Goal: Task Accomplishment & Management: Manage account settings

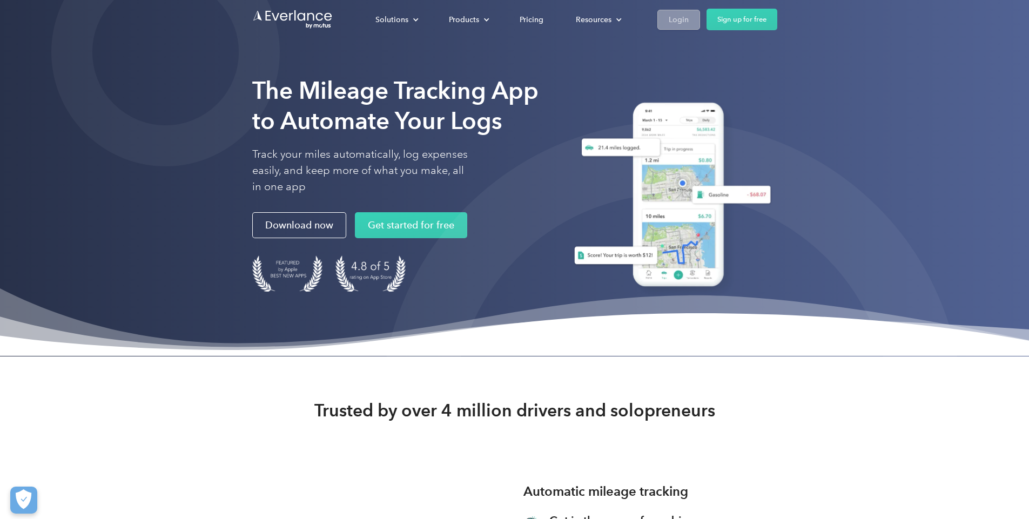
click at [689, 17] on div "Login" at bounding box center [679, 20] width 20 height 14
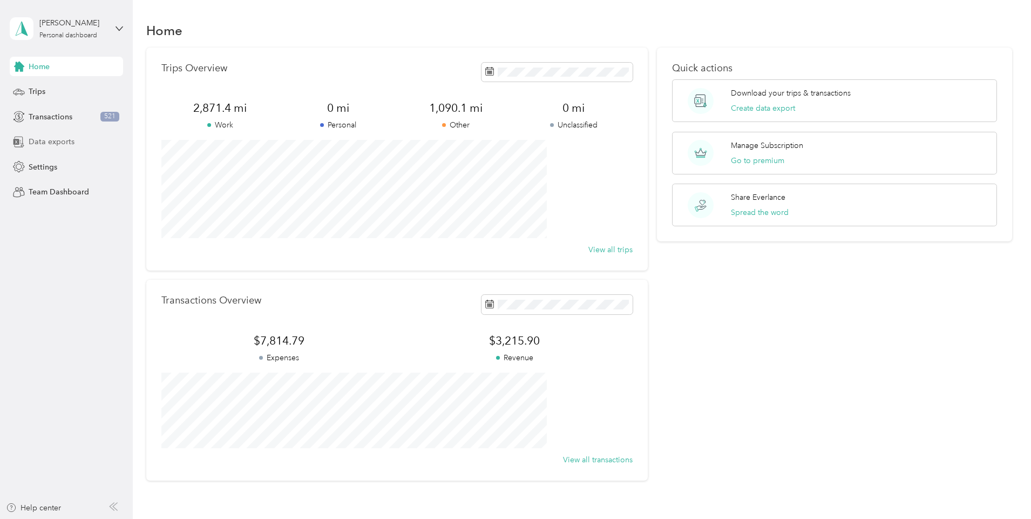
click at [34, 140] on span "Data exports" at bounding box center [52, 141] width 46 height 11
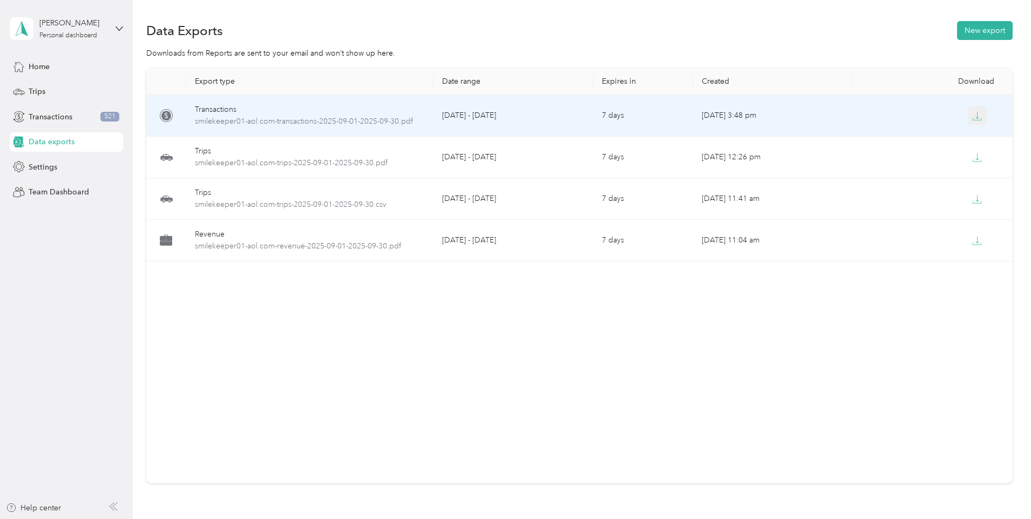
click at [973, 116] on icon "button" at bounding box center [978, 116] width 10 height 10
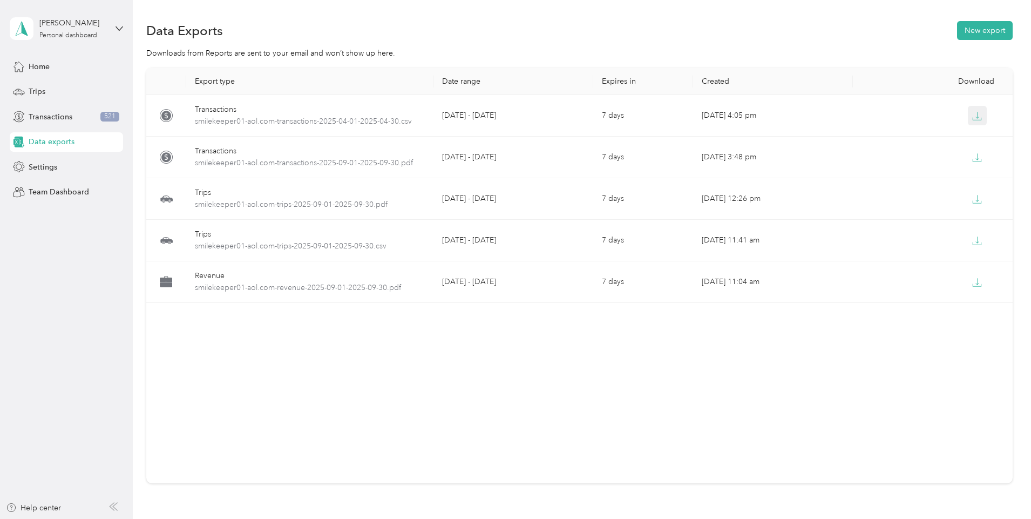
click at [973, 116] on icon "button" at bounding box center [978, 116] width 10 height 10
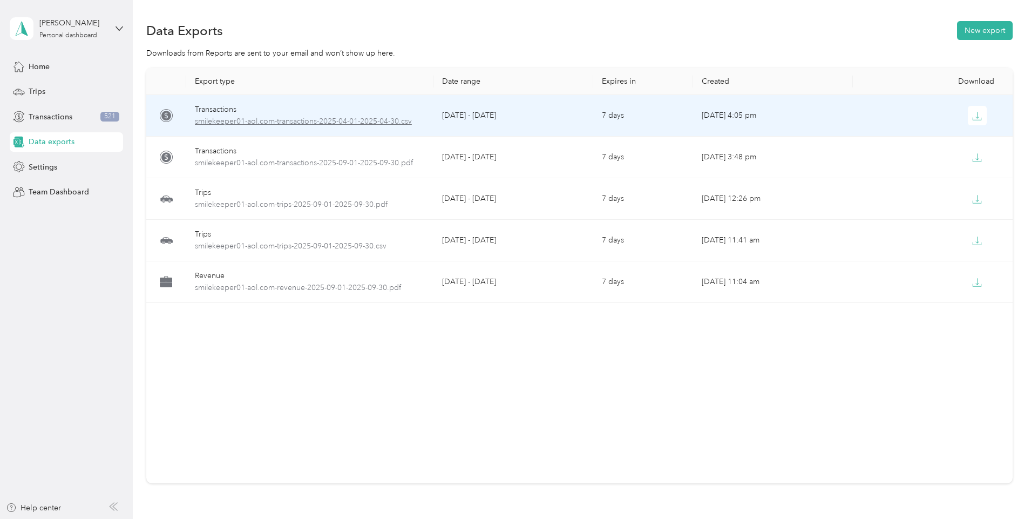
click at [416, 121] on span "smilekeeper01-aol.com-transactions-2025-04-01-2025-04-30.csv" at bounding box center [310, 122] width 230 height 12
click at [416, 120] on span "smilekeeper01-aol.com-transactions-2025-04-01-2025-04-30.csv" at bounding box center [310, 122] width 230 height 12
click at [274, 124] on span "smilekeeper01-aol.com-transactions-2025-04-01-2025-04-30.csv" at bounding box center [310, 122] width 230 height 12
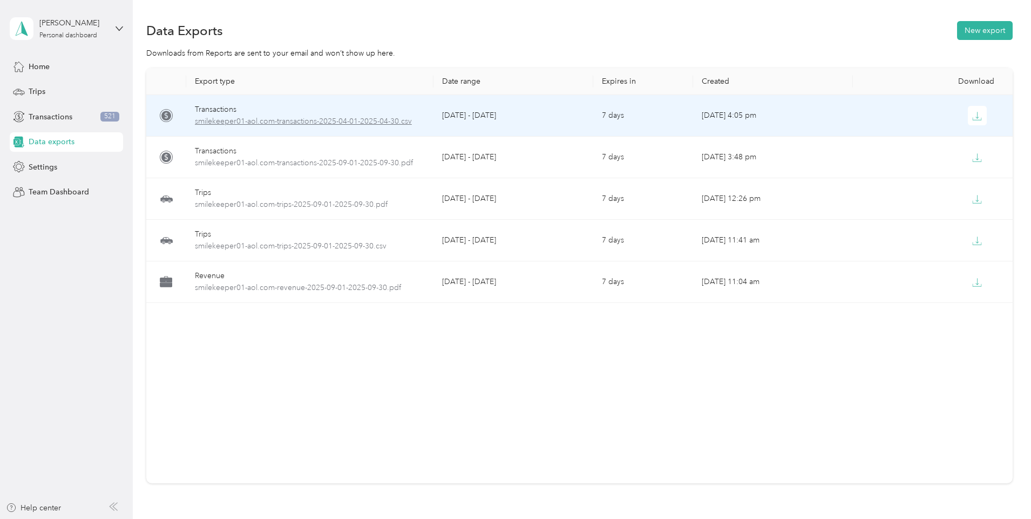
click at [376, 122] on span "smilekeeper01-aol.com-transactions-2025-04-01-2025-04-30.csv" at bounding box center [310, 122] width 230 height 12
click at [173, 117] on icon at bounding box center [166, 115] width 13 height 13
click at [171, 117] on icon at bounding box center [166, 116] width 10 height 10
click at [409, 124] on span "smilekeeper01-aol.com-transactions-2025-04-01-2025-04-30.csv" at bounding box center [310, 122] width 230 height 12
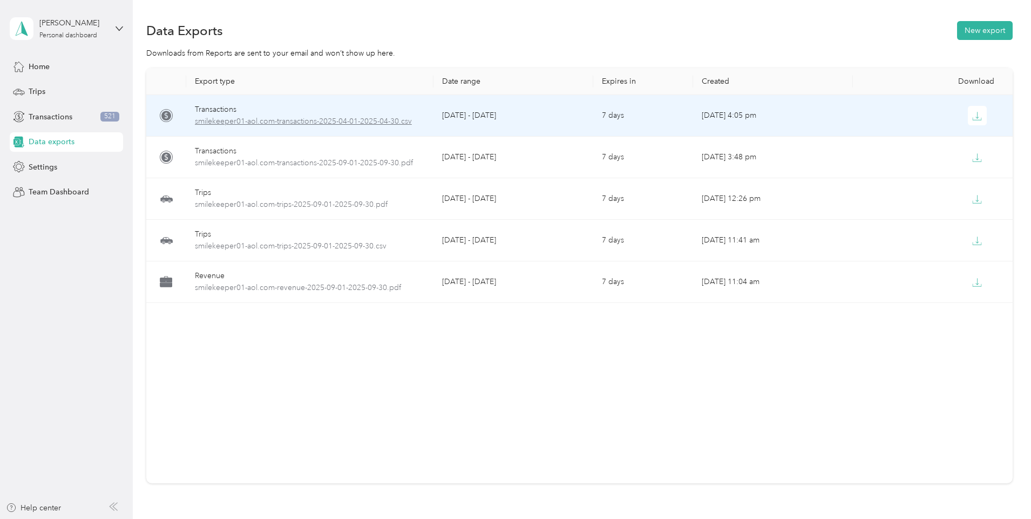
click at [316, 122] on span "smilekeeper01-aol.com-transactions-2025-04-01-2025-04-30.csv" at bounding box center [310, 122] width 230 height 12
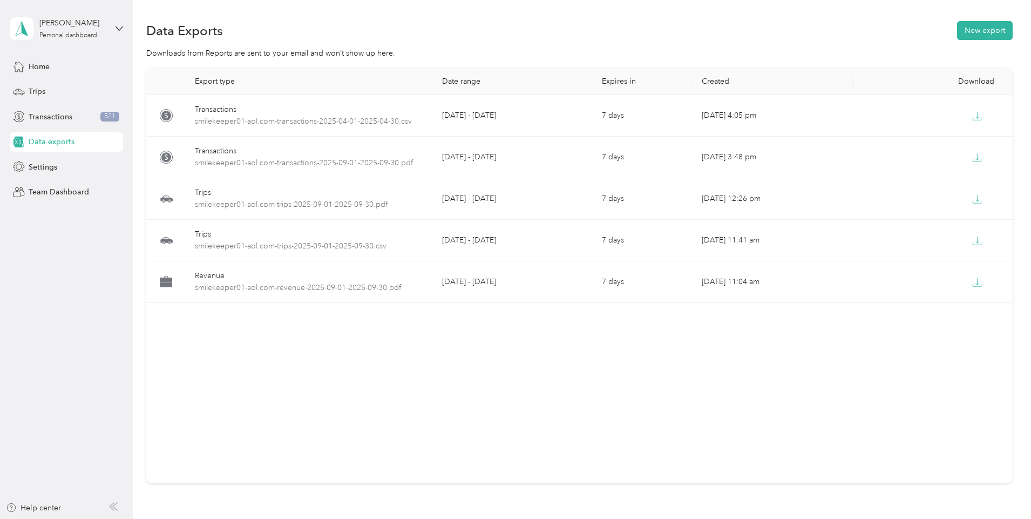
click at [173, 248] on div "Export type Date range Expires in Created Download Transactions smilekeeper01-a…" at bounding box center [579, 294] width 867 height 453
click at [957, 35] on button "New export" at bounding box center [985, 30] width 56 height 19
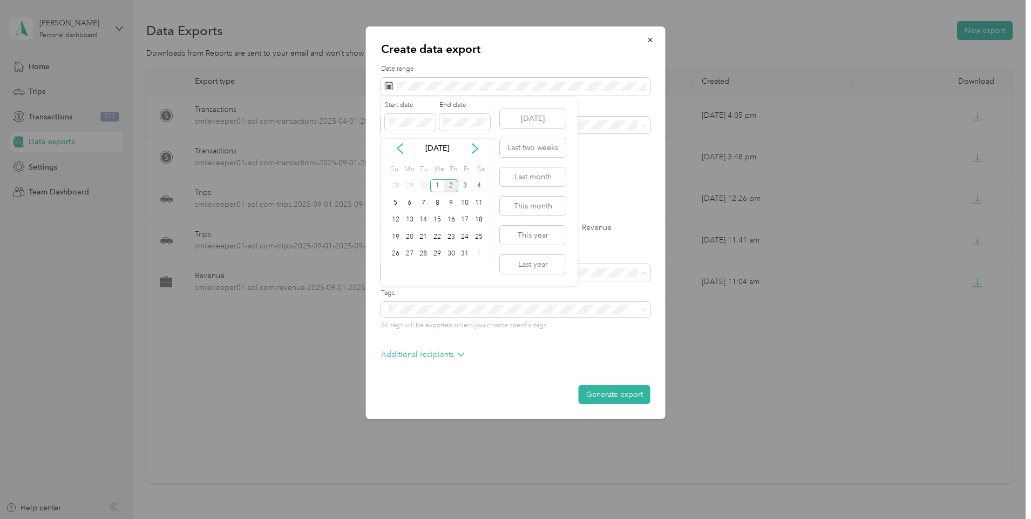
click at [408, 146] on div "Oct 2025" at bounding box center [437, 148] width 113 height 11
click at [407, 146] on div "Oct 2025" at bounding box center [437, 148] width 113 height 11
click at [403, 149] on icon at bounding box center [400, 148] width 11 height 11
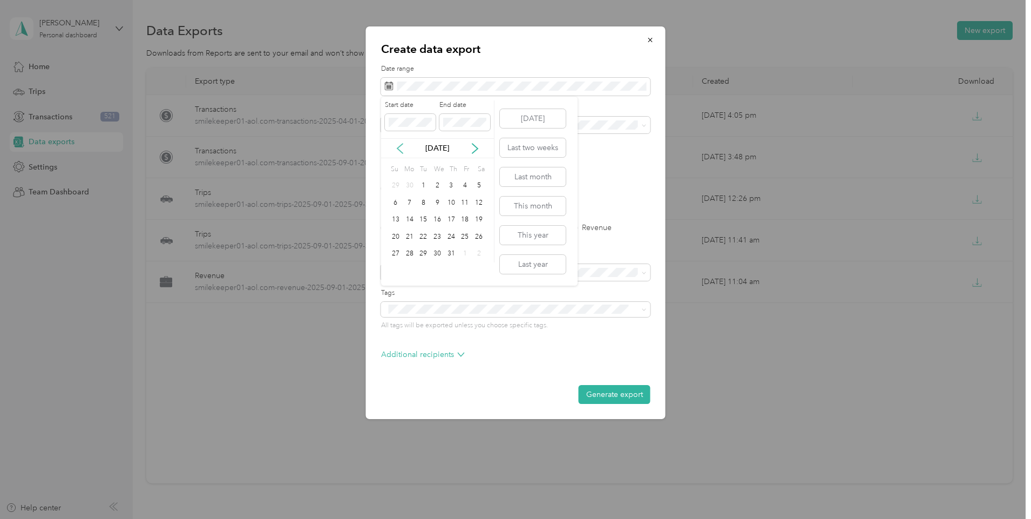
click at [403, 149] on icon at bounding box center [400, 148] width 11 height 11
click at [425, 183] on div "1" at bounding box center [423, 186] width 14 height 14
click at [437, 252] on div "30" at bounding box center [437, 254] width 14 height 14
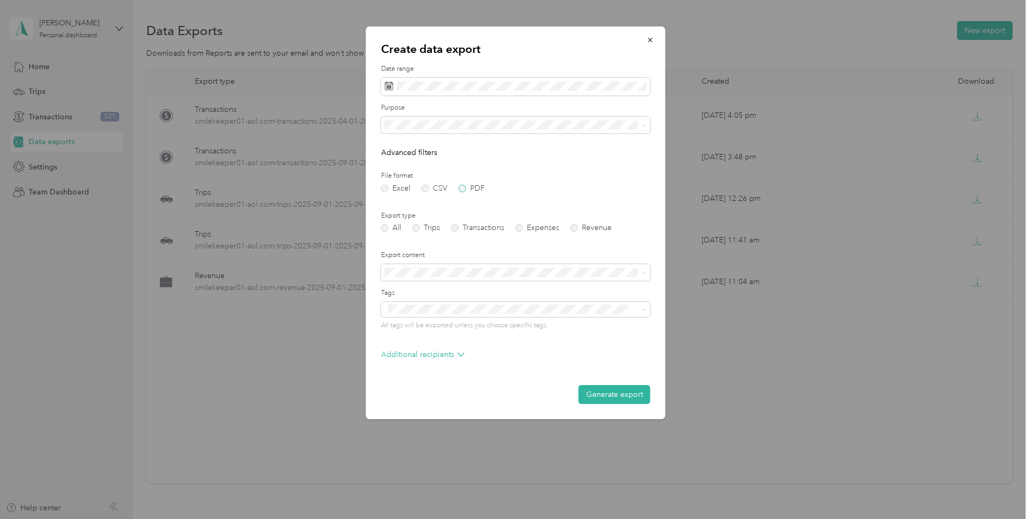
click at [462, 189] on label "PDF" at bounding box center [472, 189] width 26 height 8
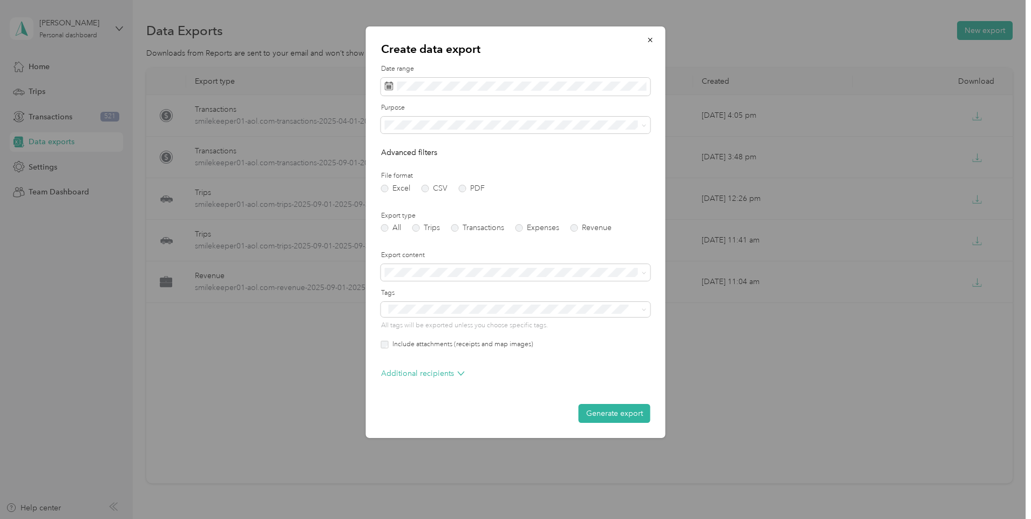
click at [462, 232] on form "Date range Purpose Advanced filters File format Excel CSV PDF Export type All T…" at bounding box center [515, 243] width 269 height 359
click at [456, 226] on label "Transactions" at bounding box center [477, 228] width 53 height 8
click at [591, 416] on button "Generate export" at bounding box center [615, 413] width 72 height 19
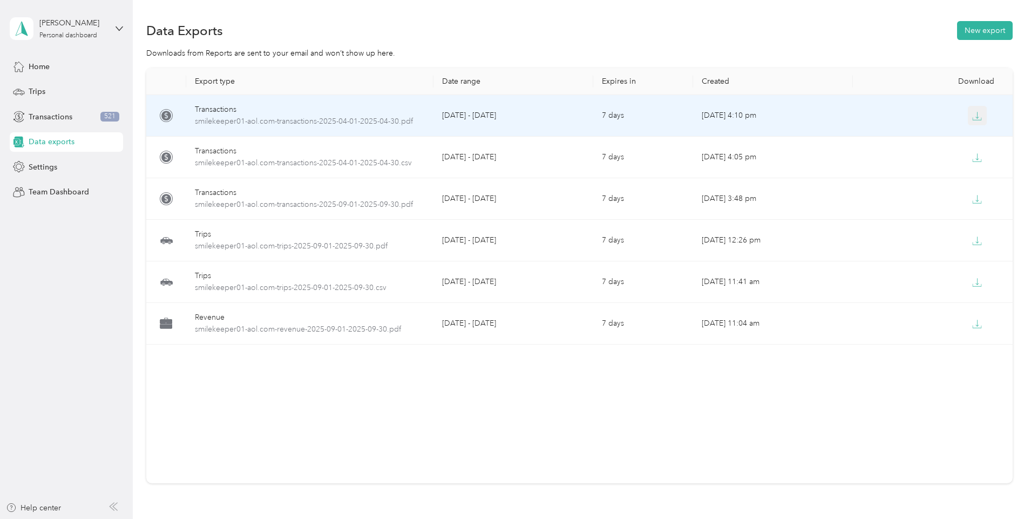
click at [973, 118] on icon "button" at bounding box center [978, 116] width 10 height 10
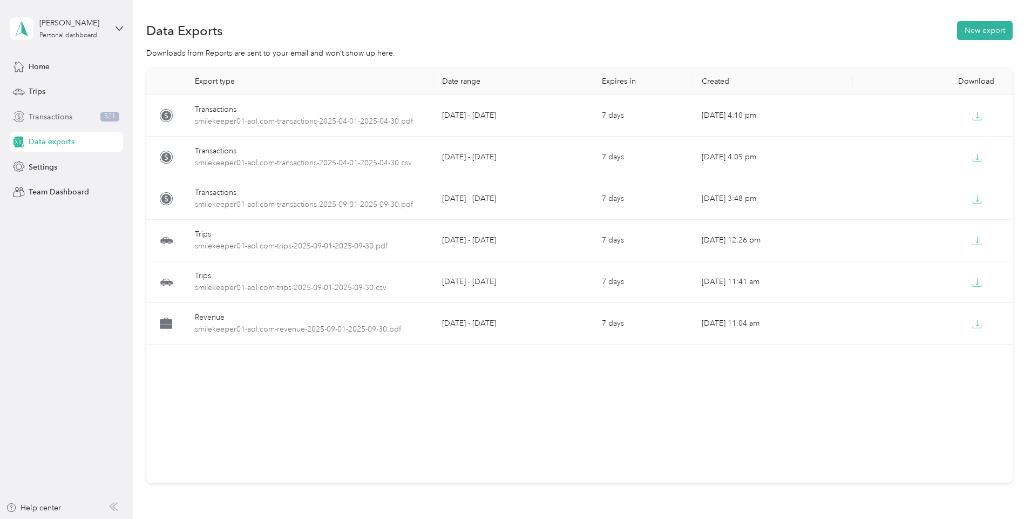
click at [53, 120] on span "Transactions" at bounding box center [51, 116] width 44 height 11
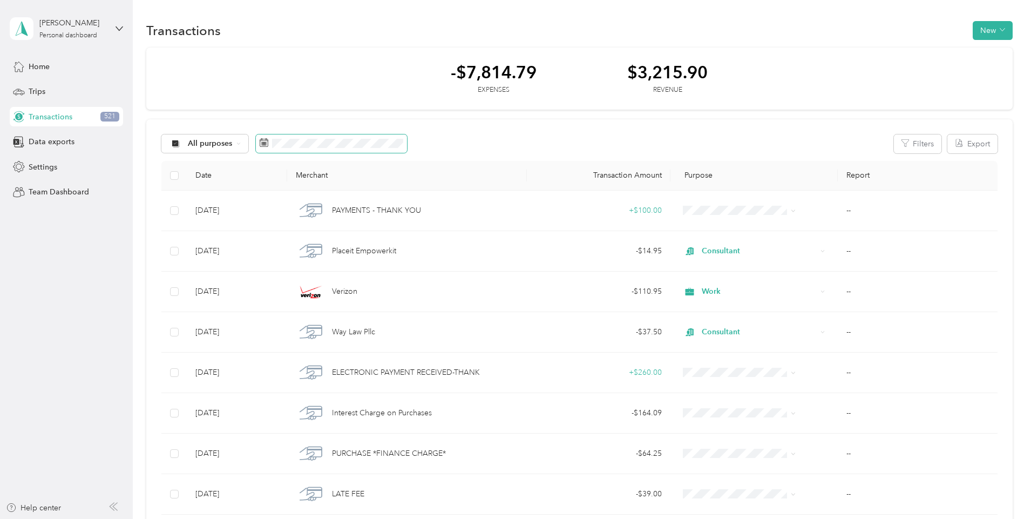
click at [268, 145] on icon at bounding box center [264, 142] width 9 height 9
click at [346, 204] on icon at bounding box center [346, 205] width 11 height 11
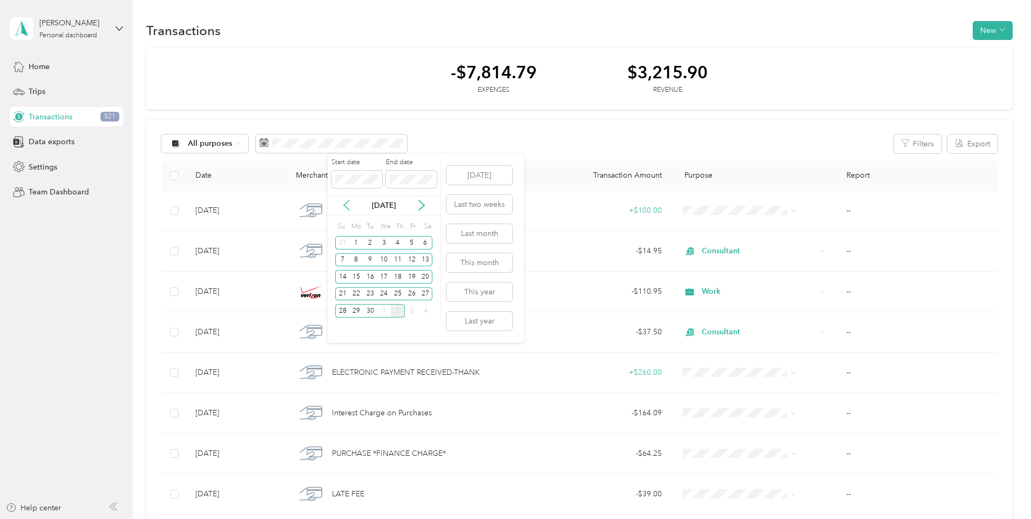
click at [346, 204] on icon at bounding box center [346, 206] width 5 height 10
click at [346, 205] on icon at bounding box center [346, 205] width 11 height 11
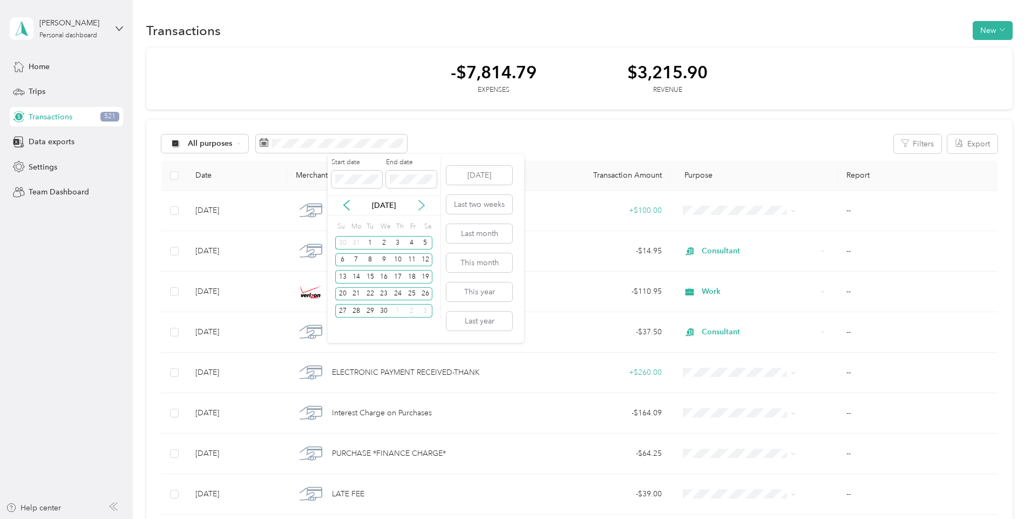
click at [420, 205] on icon at bounding box center [421, 205] width 11 height 11
click at [341, 244] on div "1" at bounding box center [342, 243] width 14 height 14
click at [359, 313] on div "30" at bounding box center [356, 311] width 14 height 14
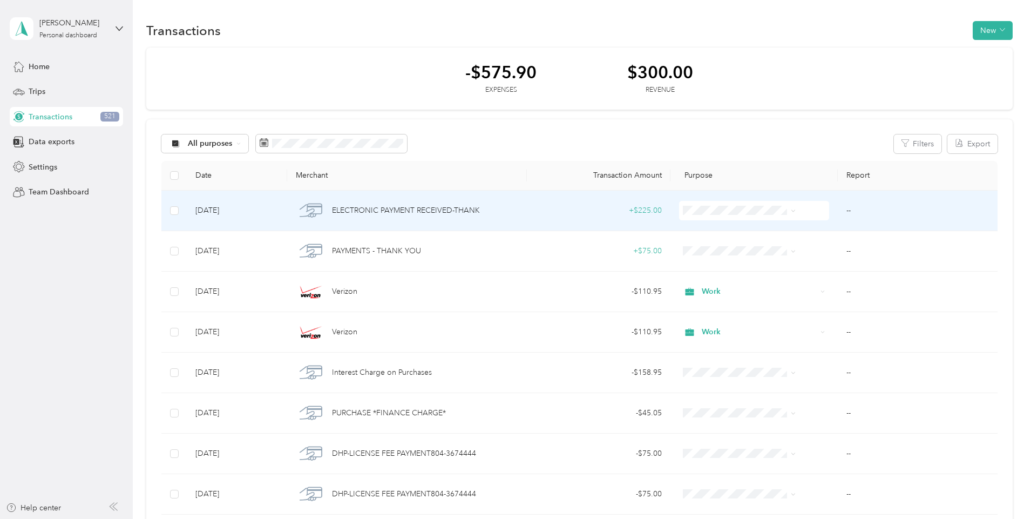
scroll to position [54, 0]
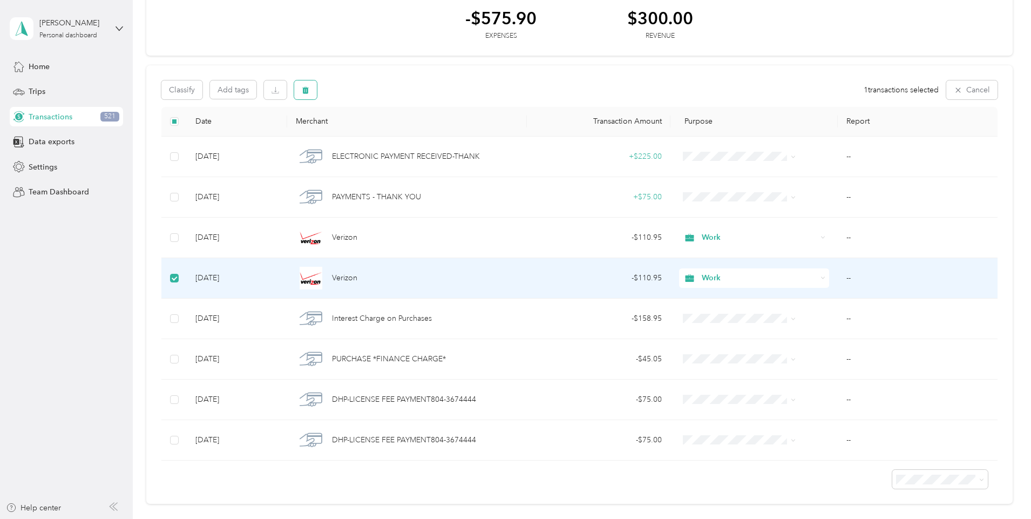
click at [309, 87] on icon "button" at bounding box center [306, 90] width 8 height 8
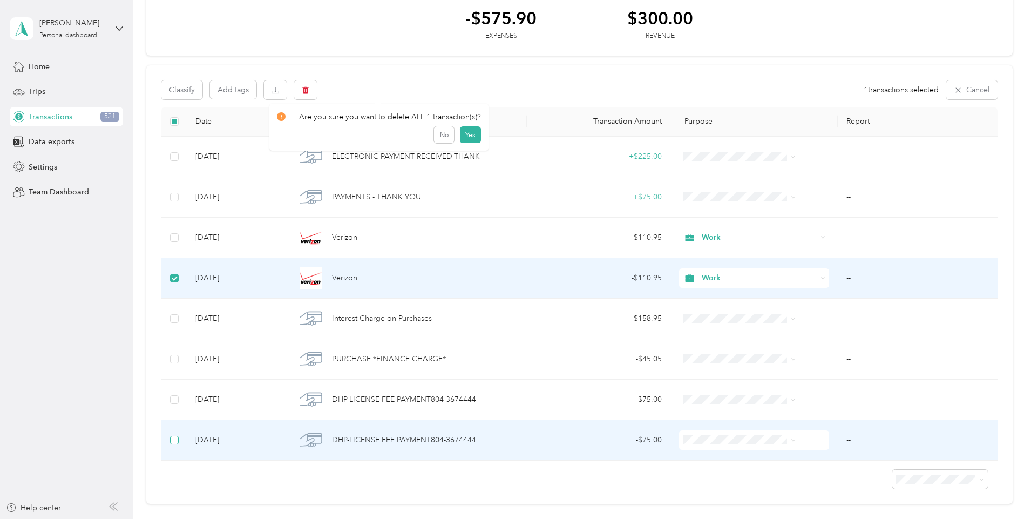
click at [179, 444] on label at bounding box center [174, 440] width 9 height 12
click at [317, 89] on button "button" at bounding box center [305, 89] width 23 height 19
click at [466, 131] on button "Yes" at bounding box center [470, 134] width 21 height 17
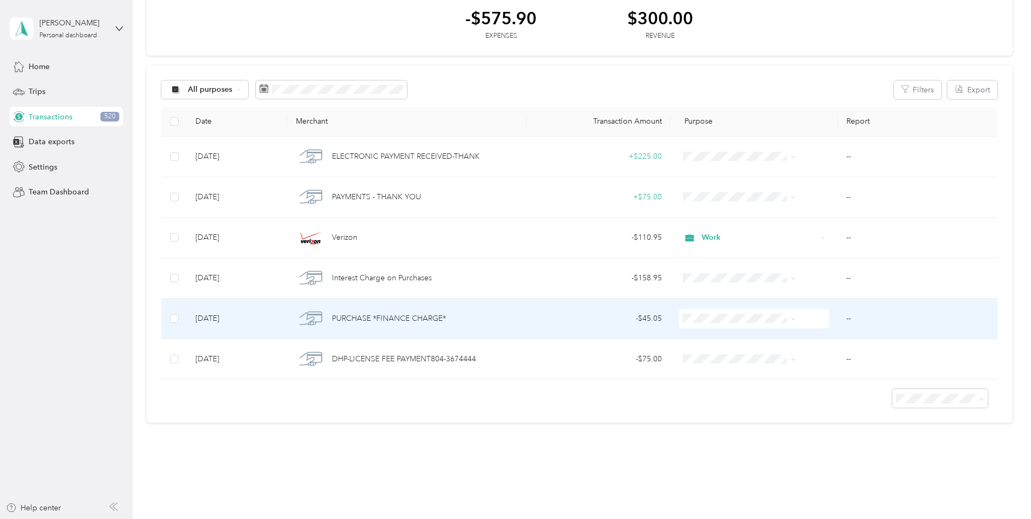
scroll to position [0, 0]
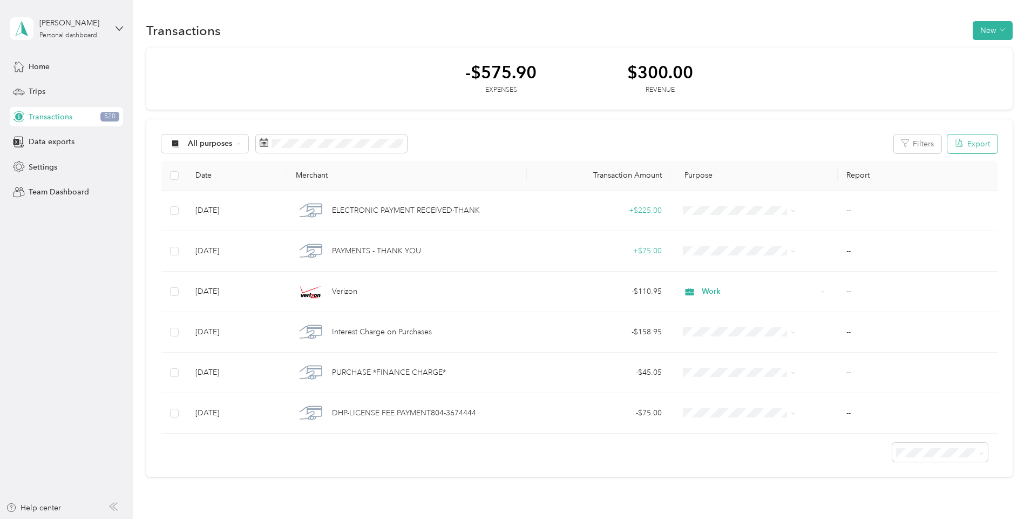
click at [948, 145] on button "Export" at bounding box center [973, 143] width 50 height 19
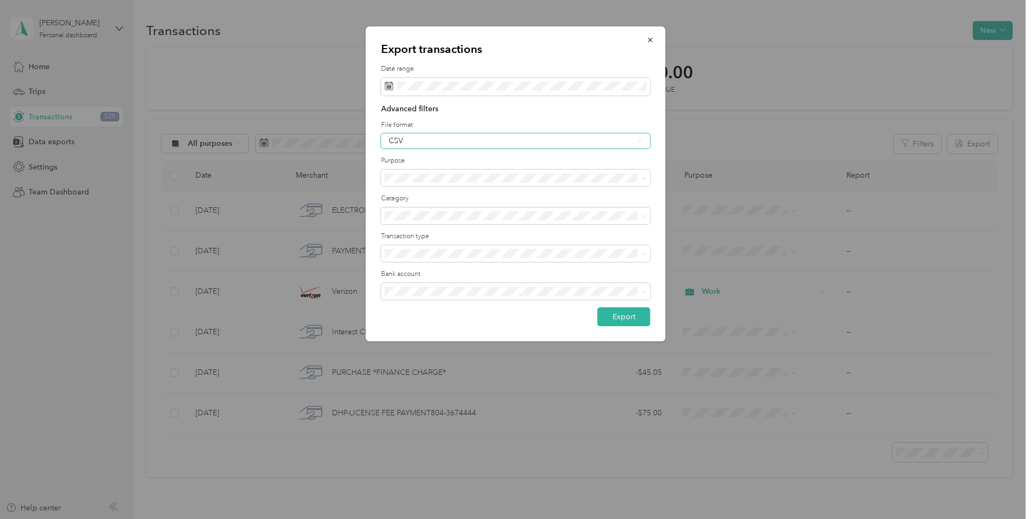
click at [456, 143] on div "CSV" at bounding box center [512, 141] width 246 height 8
click at [424, 192] on li "PDF" at bounding box center [515, 191] width 269 height 19
click at [608, 316] on button "Export" at bounding box center [624, 316] width 53 height 19
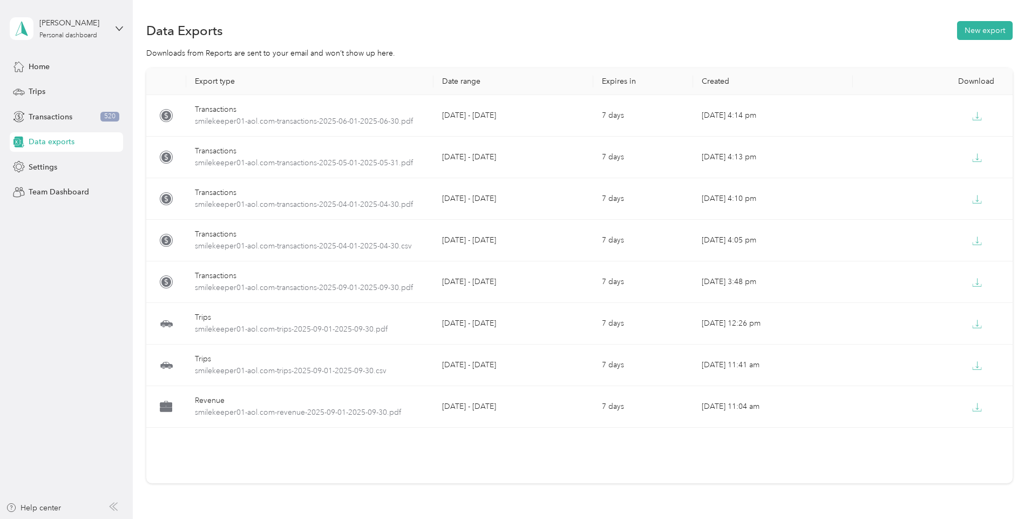
click at [992, 125] on div "Export type Date range Expires in Created Download Transactions smilekeeper01-a…" at bounding box center [579, 294] width 867 height 453
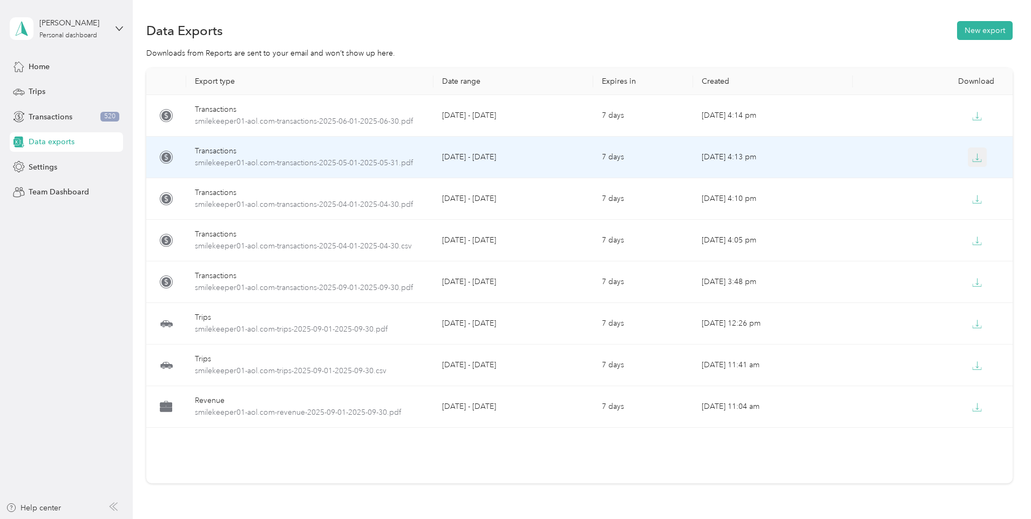
click at [973, 159] on icon "button" at bounding box center [978, 158] width 10 height 10
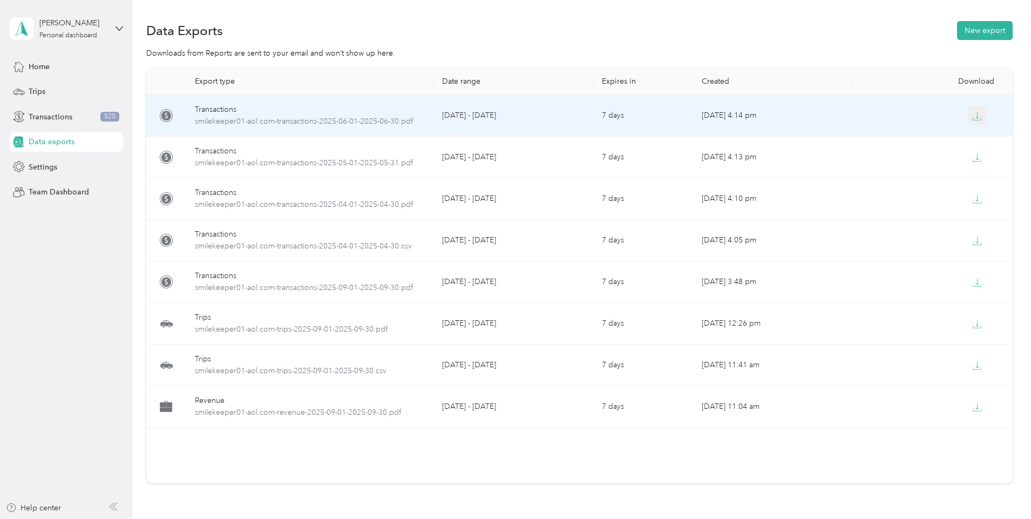
click at [973, 119] on icon "button" at bounding box center [978, 116] width 10 height 10
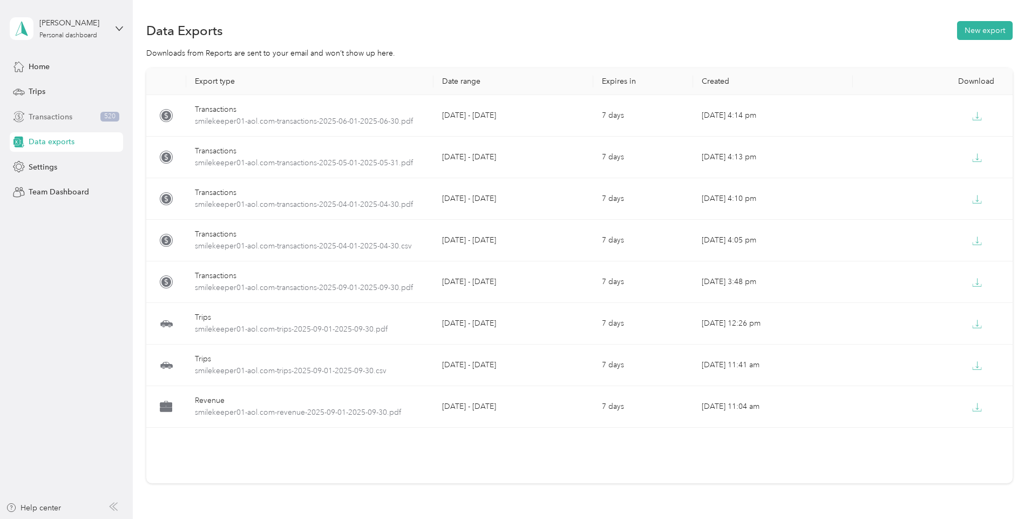
click at [66, 118] on span "Transactions" at bounding box center [51, 116] width 44 height 11
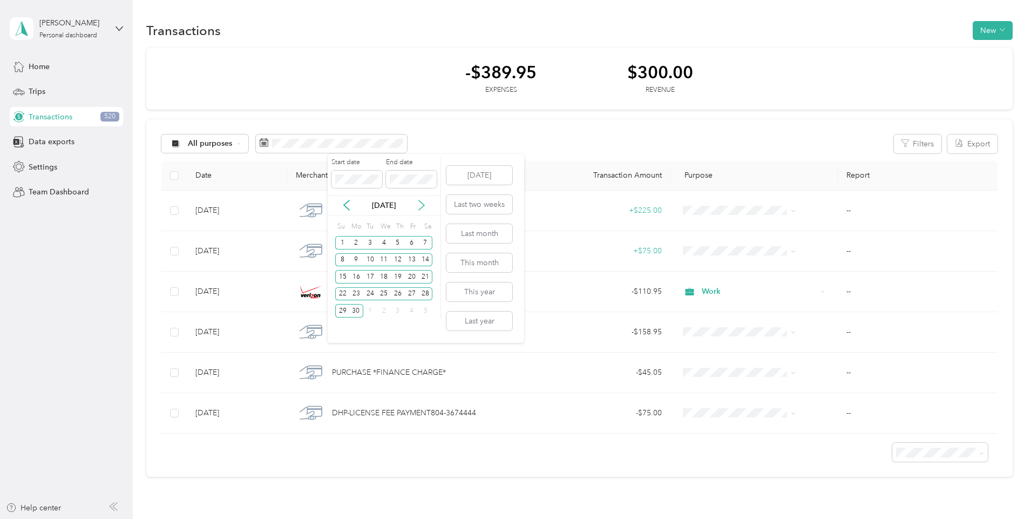
click at [423, 207] on icon at bounding box center [421, 206] width 5 height 10
click at [372, 241] on div "1" at bounding box center [370, 243] width 14 height 14
click at [394, 307] on div "31" at bounding box center [398, 311] width 14 height 14
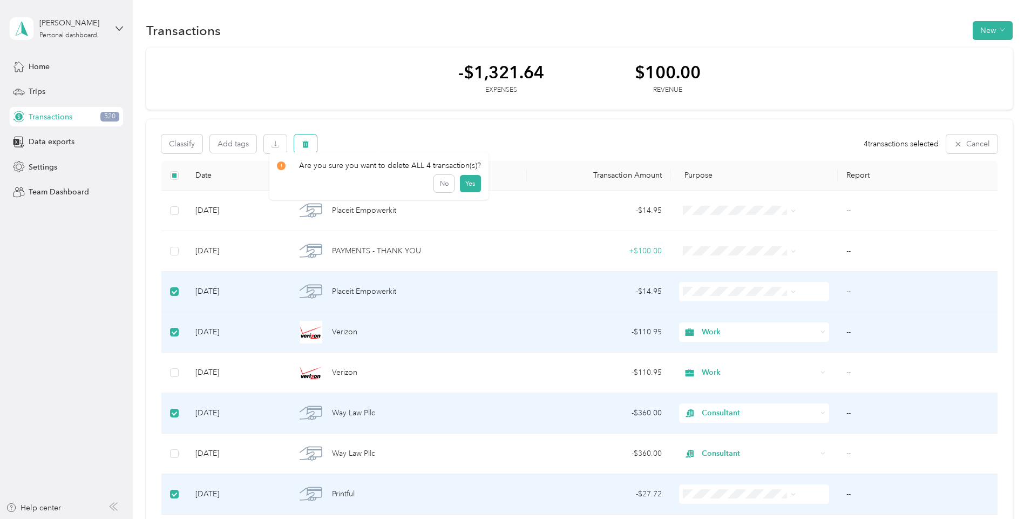
click at [317, 146] on button "button" at bounding box center [305, 143] width 23 height 19
click at [468, 186] on button "Yes" at bounding box center [470, 188] width 21 height 17
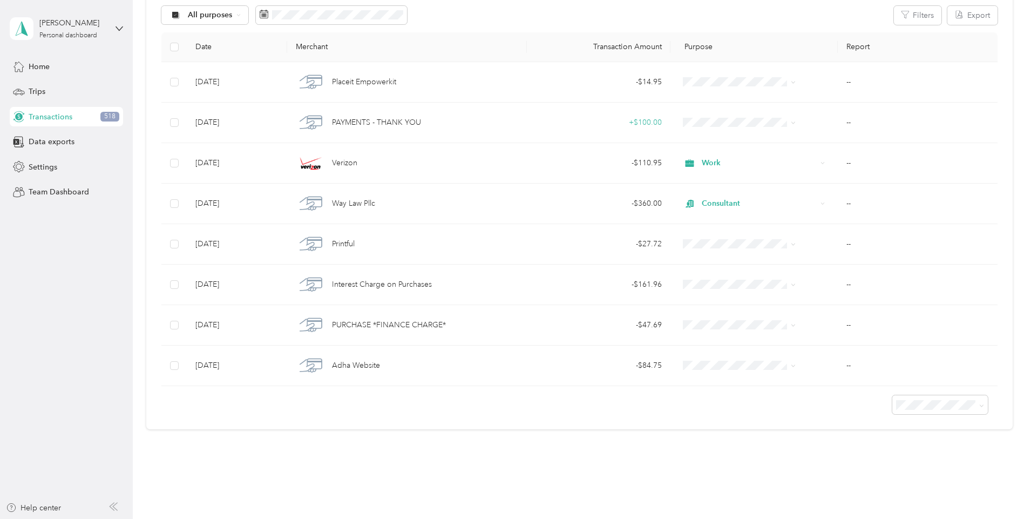
scroll to position [151, 0]
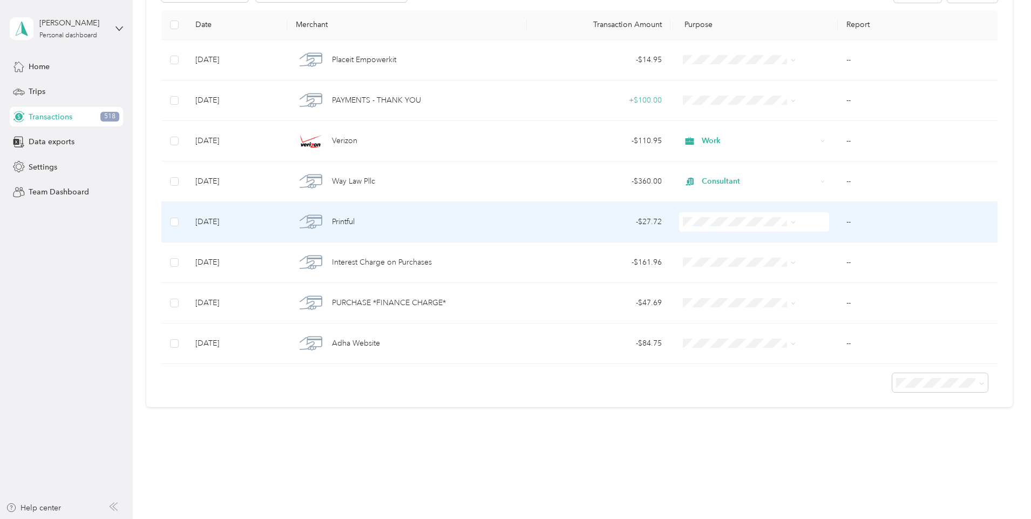
click at [792, 221] on icon at bounding box center [793, 222] width 3 height 2
click at [712, 300] on li "Smilekeeper Dental Hygien" at bounding box center [728, 293] width 132 height 19
click at [838, 224] on td "--" at bounding box center [918, 222] width 160 height 41
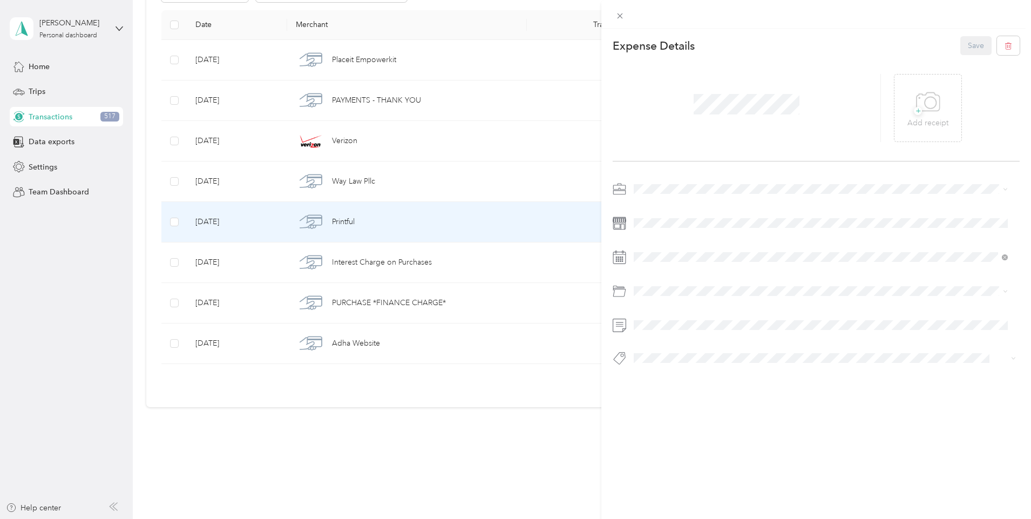
click at [694, 315] on div at bounding box center [816, 276] width 407 height 193
click at [965, 41] on button "Save" at bounding box center [976, 45] width 31 height 19
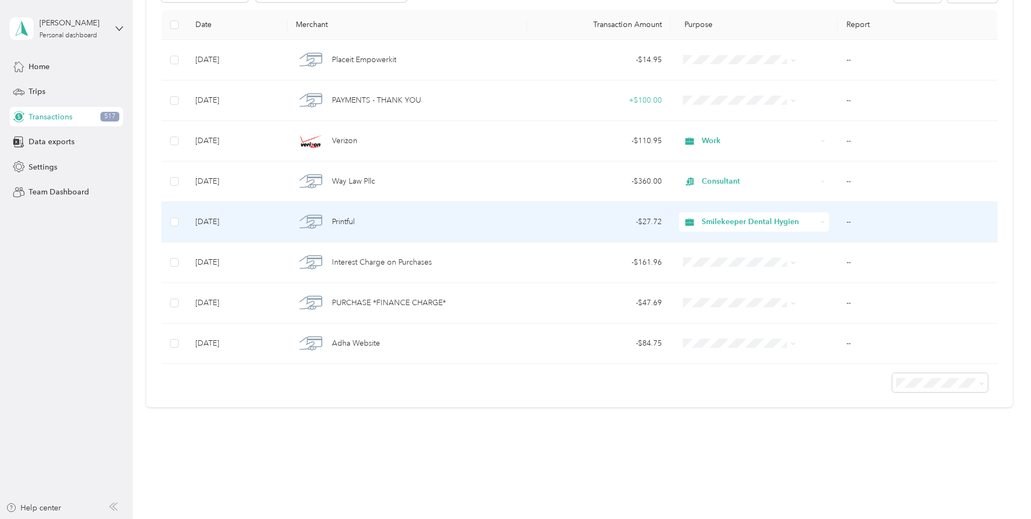
drag, startPoint x: 840, startPoint y: 222, endPoint x: 750, endPoint y: 230, distance: 90.5
click at [750, 230] on div "Smilekeeper Dental Hygien" at bounding box center [754, 221] width 150 height 19
click at [758, 299] on li "Smilekeeper Dental Hygien" at bounding box center [734, 298] width 145 height 19
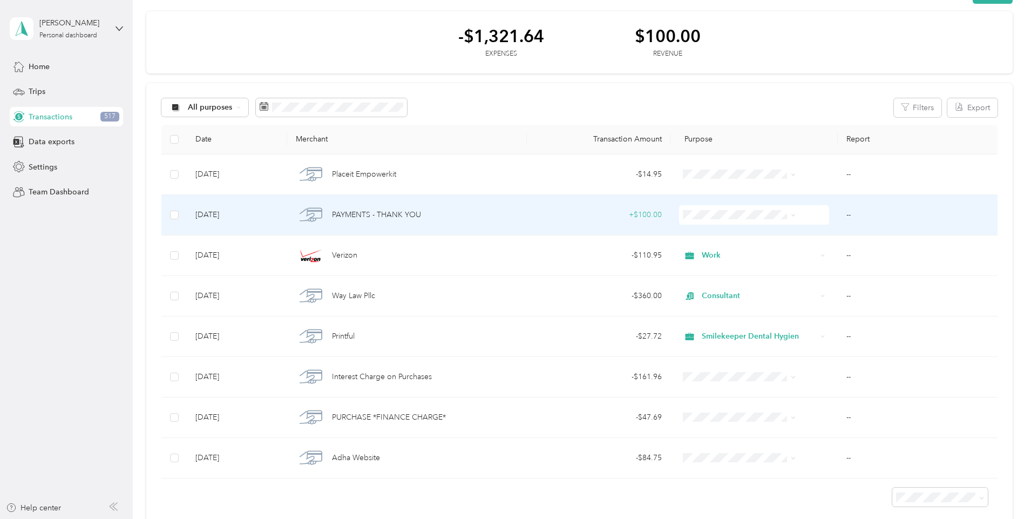
scroll to position [54, 0]
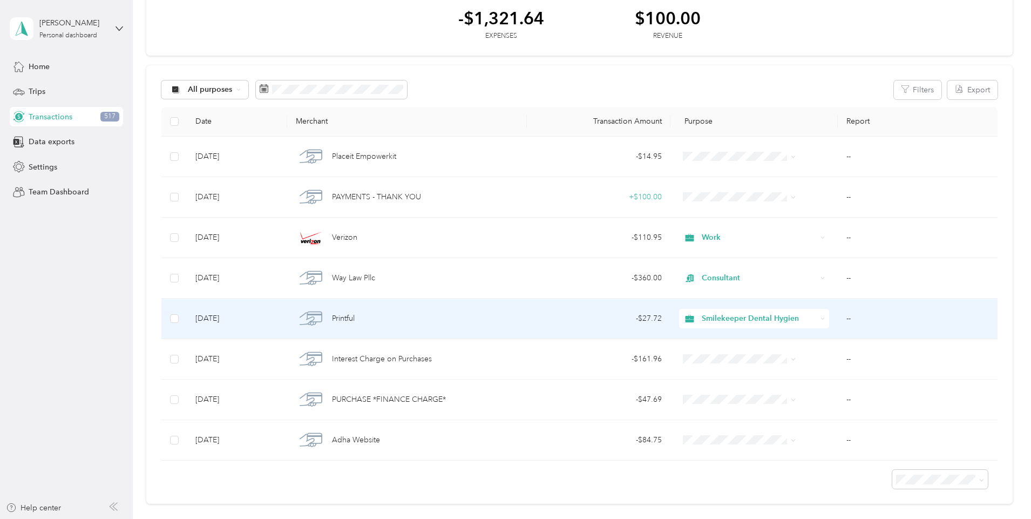
click at [839, 316] on td "--" at bounding box center [918, 319] width 160 height 41
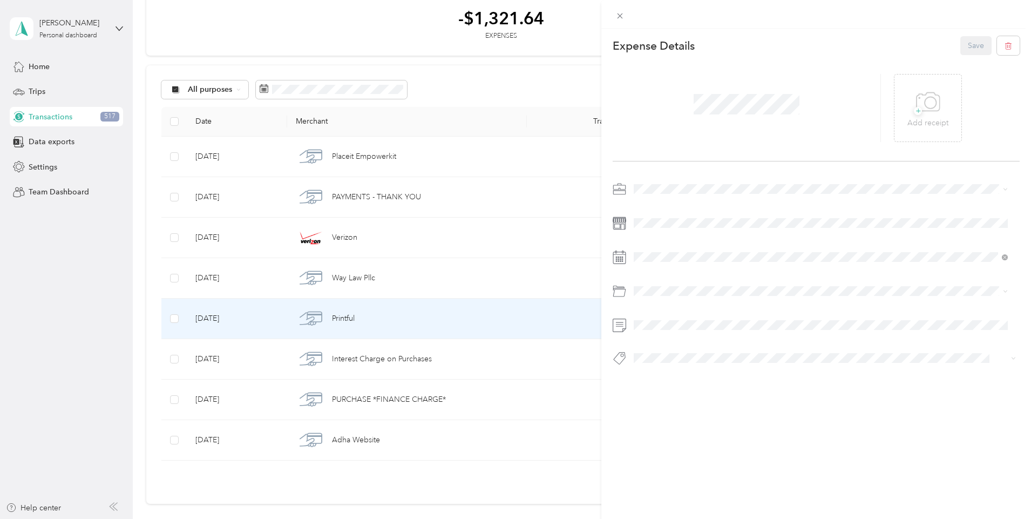
click at [839, 316] on div at bounding box center [816, 276] width 407 height 193
click at [967, 43] on button "Save" at bounding box center [976, 45] width 31 height 19
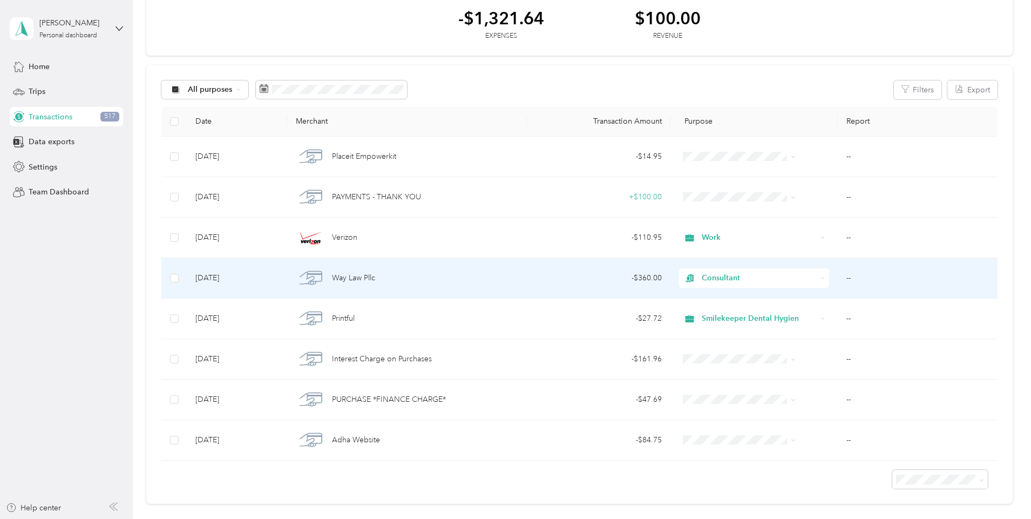
click at [759, 281] on span "Consultant" at bounding box center [759, 278] width 115 height 12
click at [738, 355] on li "Smilekeeper Dental Hygien" at bounding box center [728, 351] width 132 height 19
click at [838, 283] on td "--" at bounding box center [918, 278] width 160 height 41
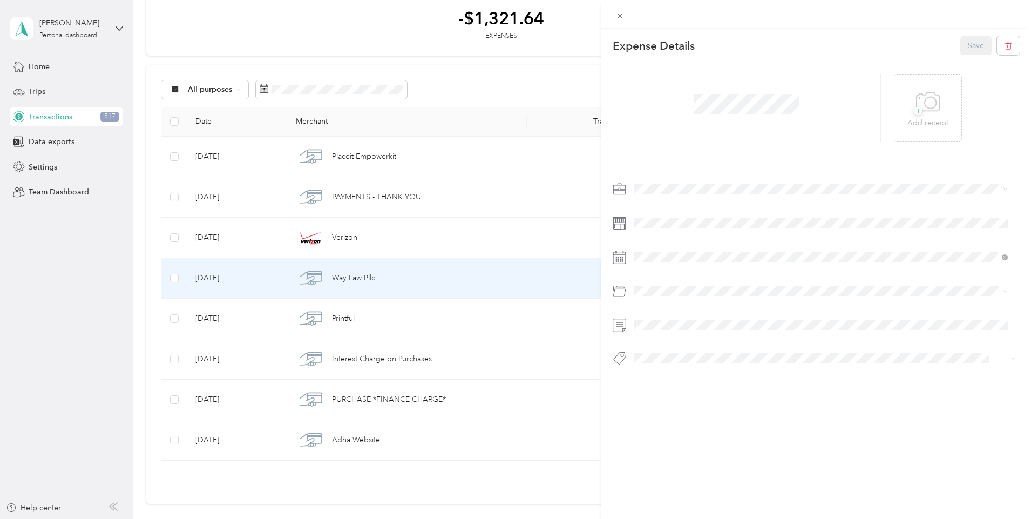
click at [559, 188] on div "This expense cannot be edited because it is either under review, approved, or p…" at bounding box center [515, 259] width 1031 height 519
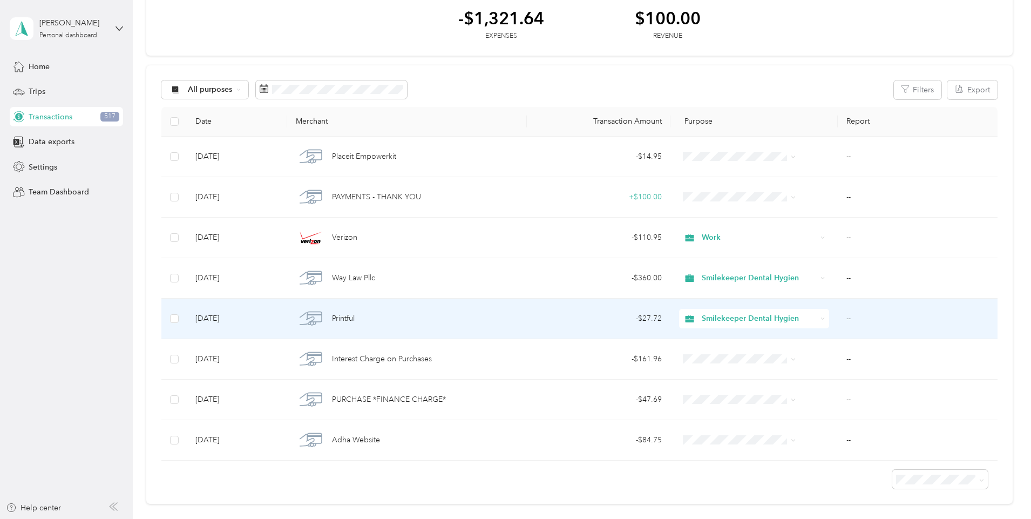
click at [759, 319] on span "Smilekeeper Dental Hygien" at bounding box center [759, 319] width 115 height 12
click at [730, 430] on span "Consultant" at bounding box center [744, 433] width 111 height 11
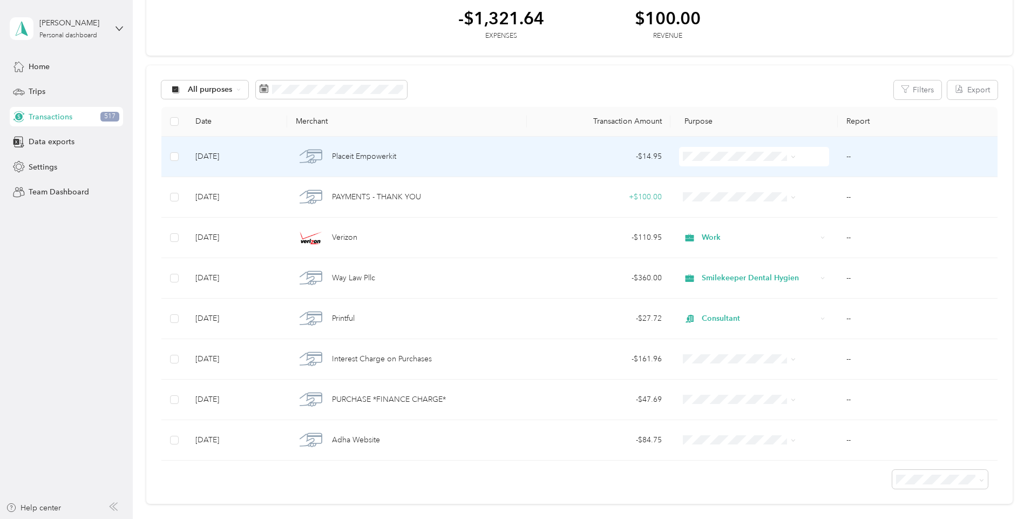
click at [843, 162] on td "--" at bounding box center [918, 157] width 160 height 41
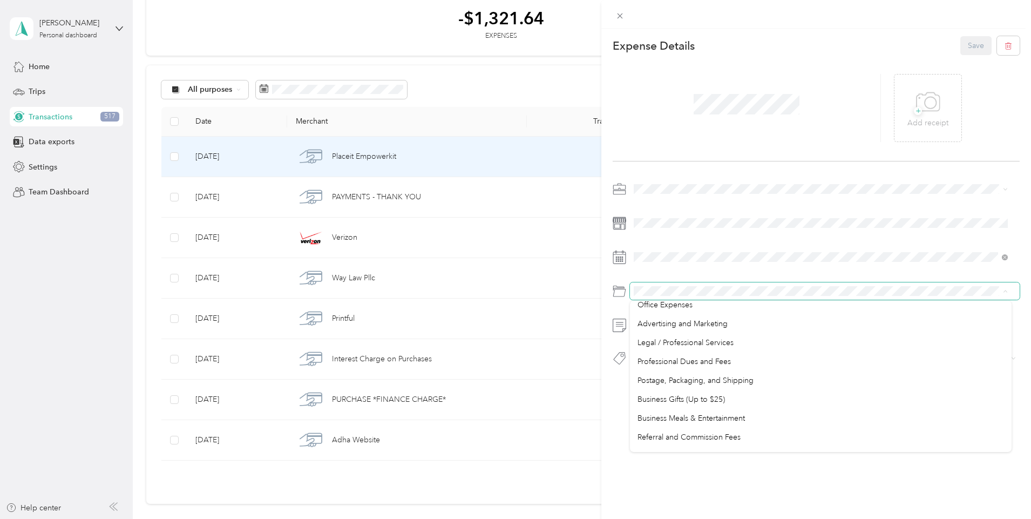
scroll to position [302, 0]
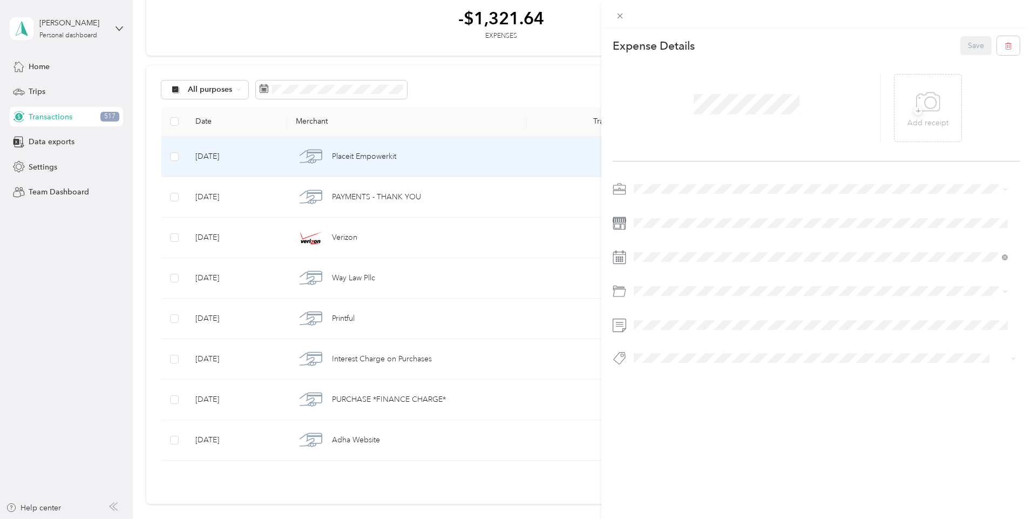
click at [711, 352] on span "Advertising and Marketing" at bounding box center [683, 349] width 90 height 9
click at [692, 267] on li "Smilekeeper Dental Hygien" at bounding box center [821, 259] width 382 height 19
click at [968, 47] on button "Save" at bounding box center [976, 45] width 31 height 19
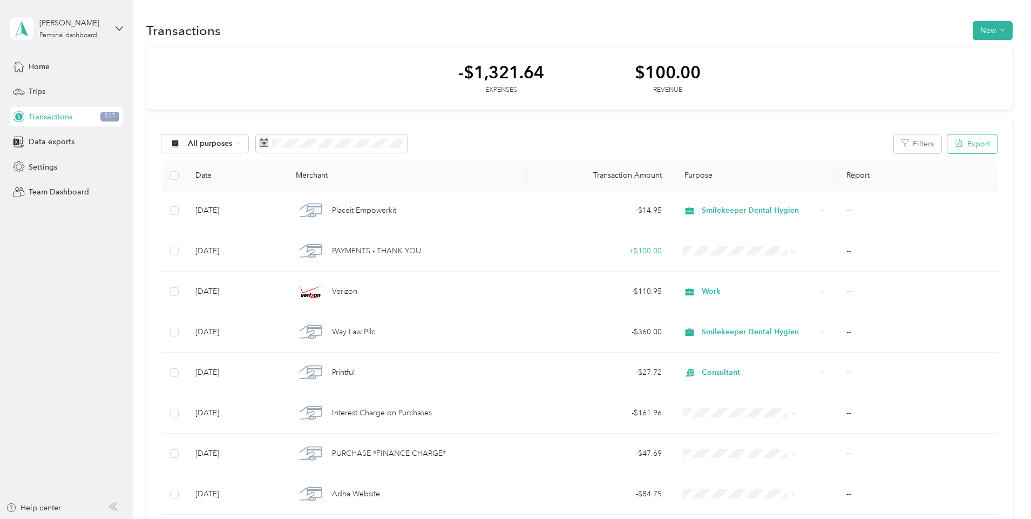
click at [948, 140] on button "Export" at bounding box center [973, 143] width 50 height 19
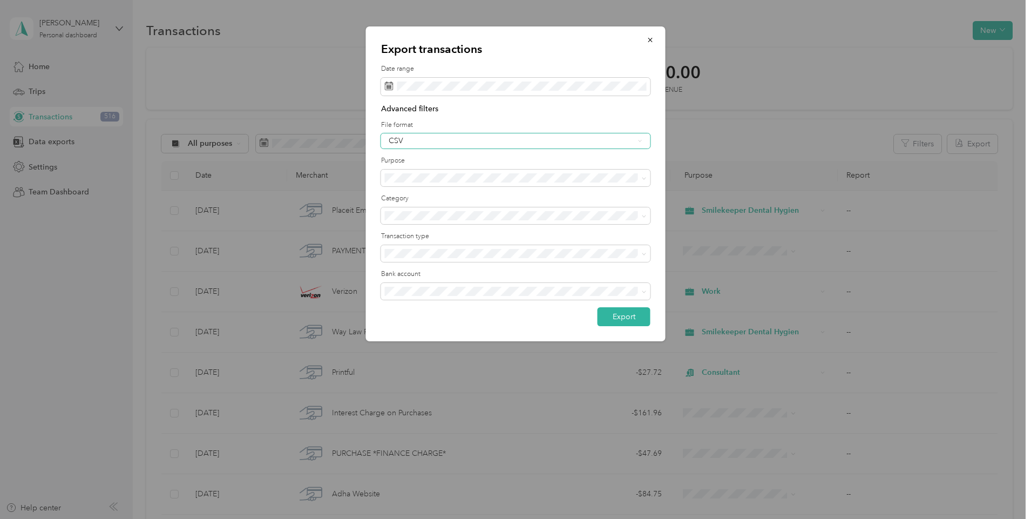
click at [413, 142] on div "CSV" at bounding box center [512, 141] width 246 height 8
click at [406, 199] on li "PDF" at bounding box center [515, 190] width 269 height 19
click at [618, 318] on button "Export" at bounding box center [624, 316] width 53 height 19
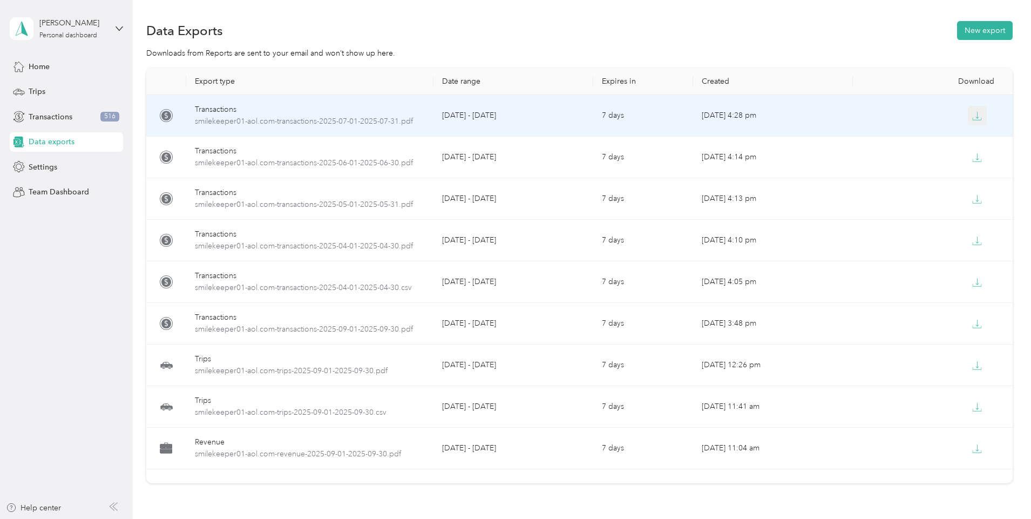
click at [973, 119] on icon "button" at bounding box center [978, 116] width 10 height 10
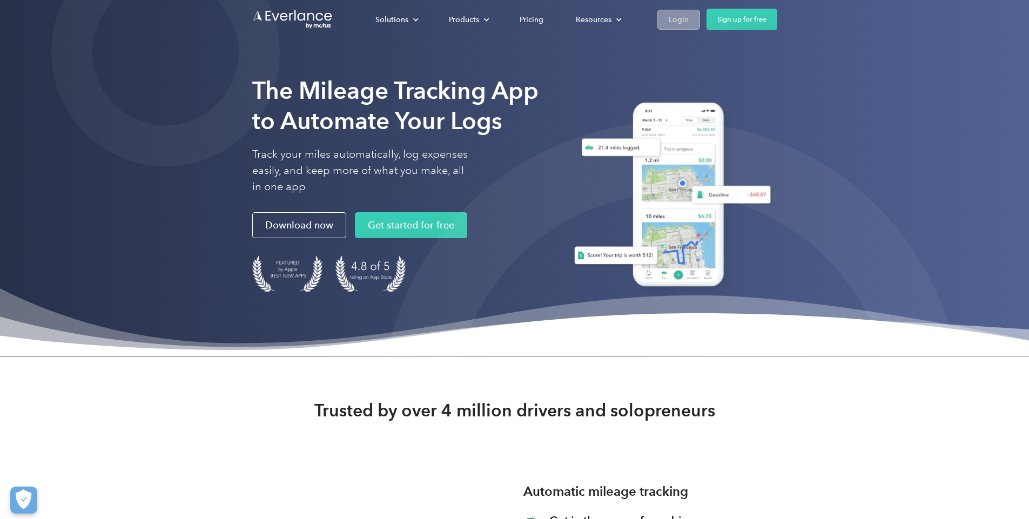
click at [689, 23] on div "Login" at bounding box center [679, 20] width 20 height 14
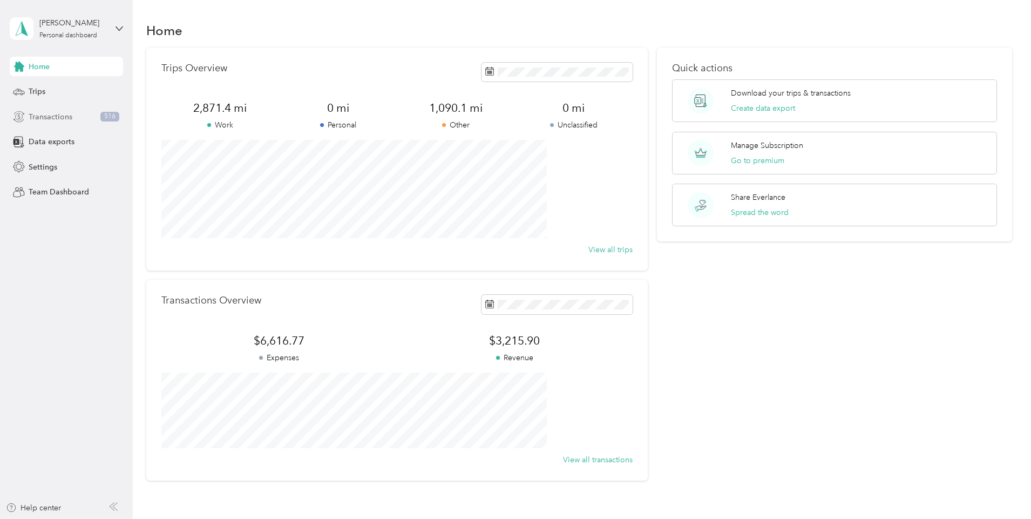
click at [64, 116] on span "Transactions" at bounding box center [51, 116] width 44 height 11
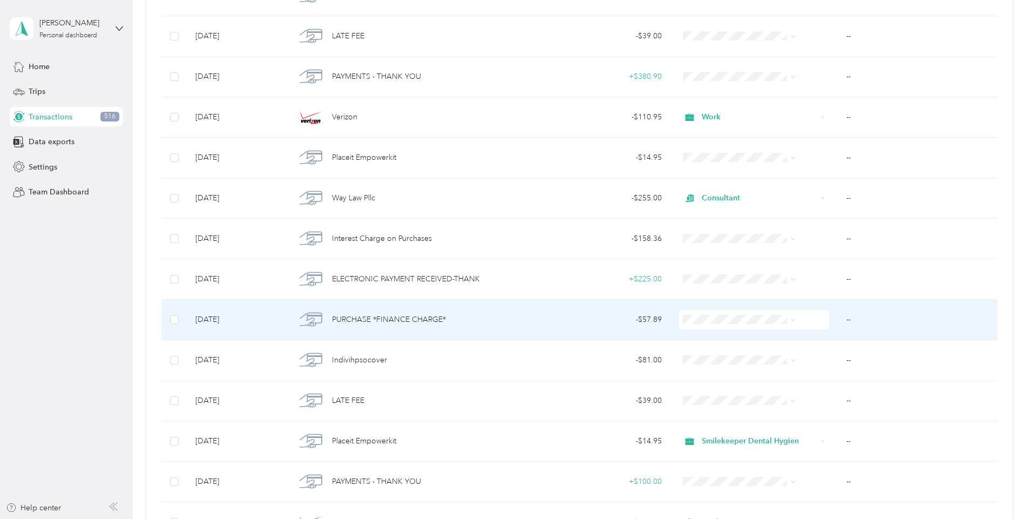
scroll to position [486, 0]
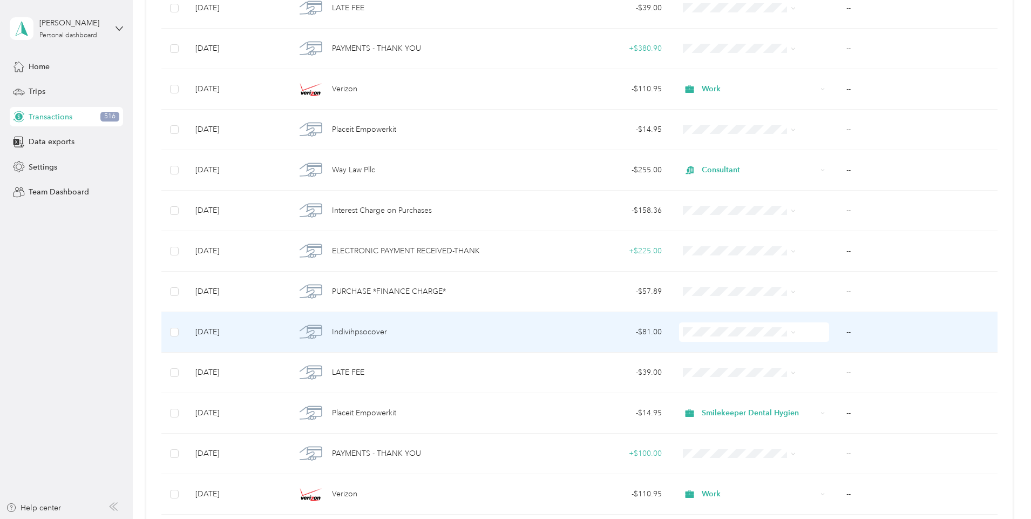
click at [387, 333] on span "Indivihpsocover" at bounding box center [359, 332] width 55 height 12
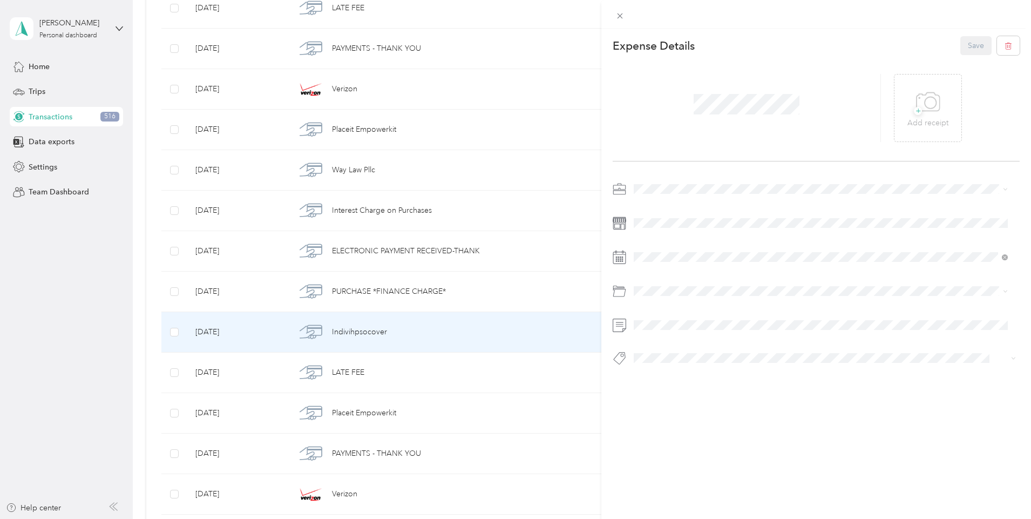
click at [671, 208] on li "Work" at bounding box center [821, 203] width 382 height 19
click at [961, 53] on button "Save" at bounding box center [976, 45] width 31 height 19
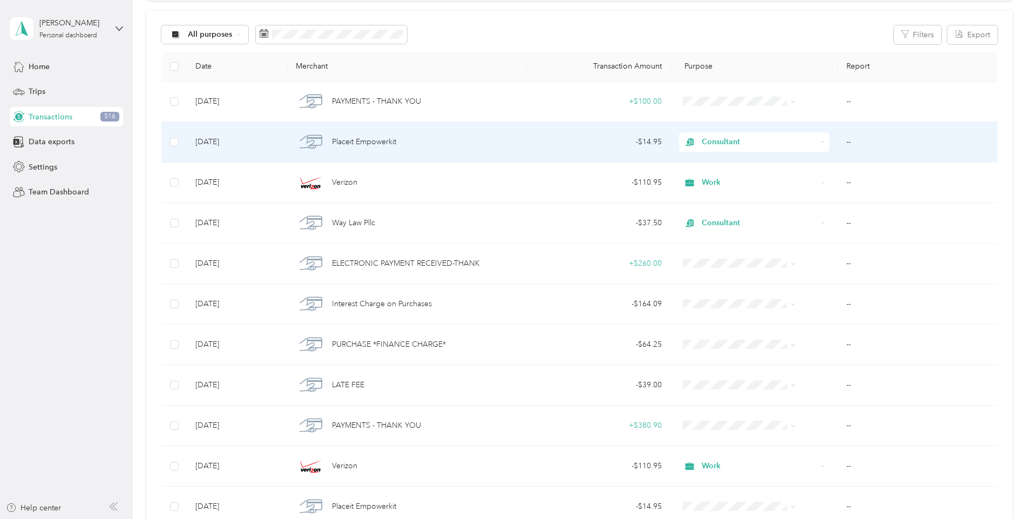
scroll to position [108, 0]
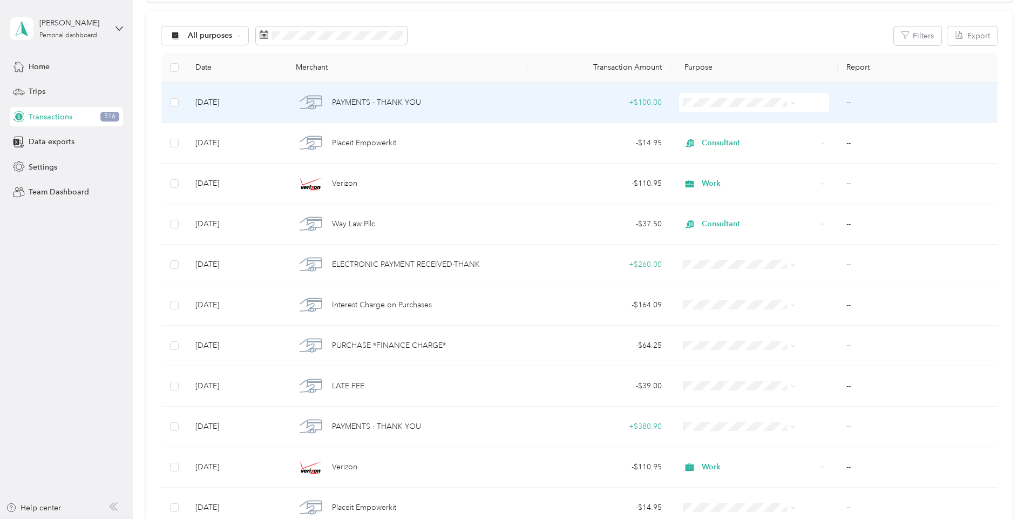
click at [791, 102] on icon at bounding box center [793, 102] width 5 height 5
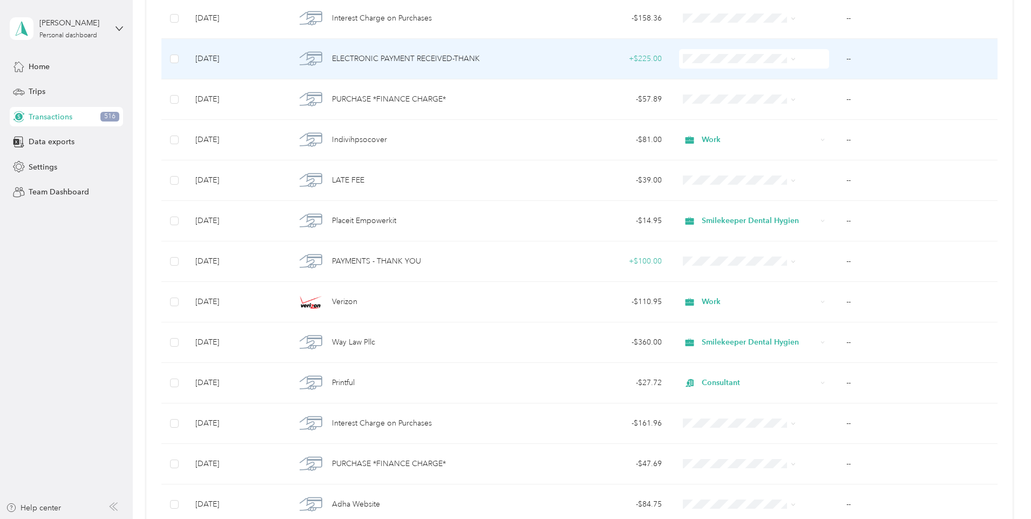
scroll to position [702, 0]
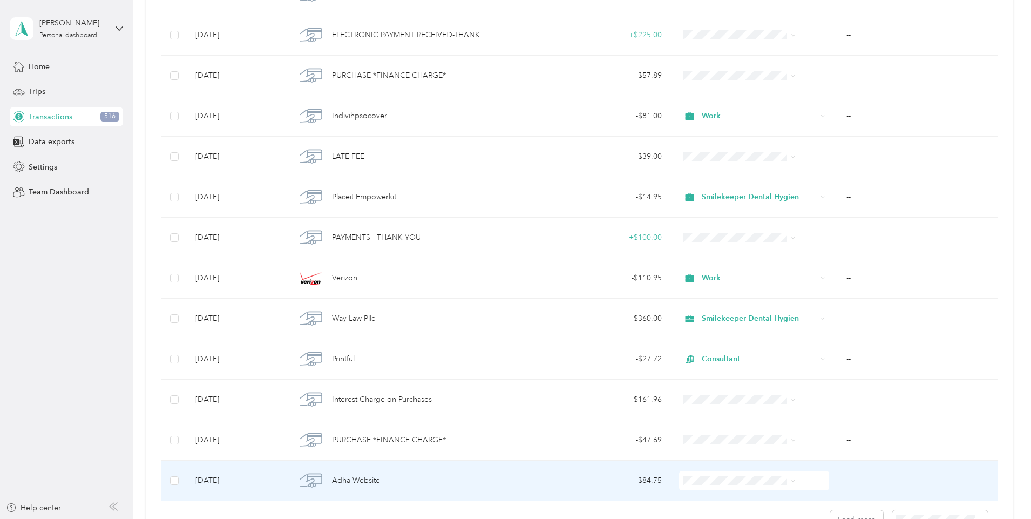
click at [787, 479] on span at bounding box center [791, 481] width 9 height 12
click at [791, 480] on icon at bounding box center [793, 480] width 5 height 5
click at [715, 422] on span "Consultant" at bounding box center [737, 416] width 97 height 11
click at [838, 481] on td "--" at bounding box center [918, 481] width 160 height 41
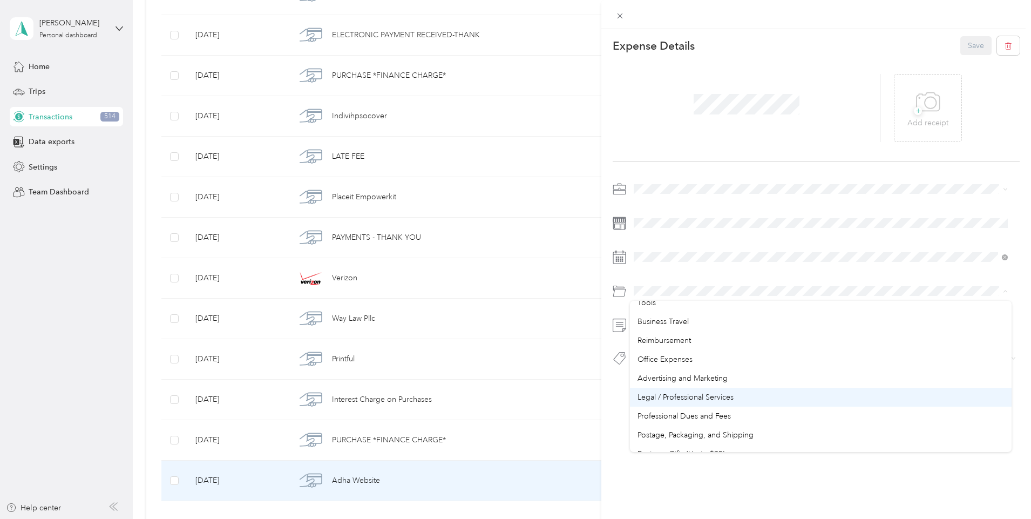
scroll to position [324, 0]
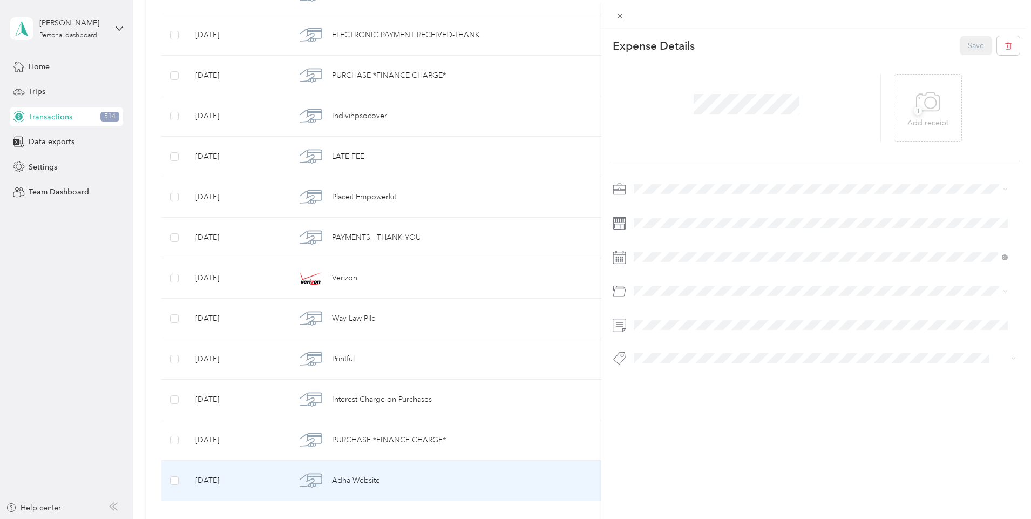
click at [700, 370] on li "Professional Dues and Fees" at bounding box center [821, 367] width 382 height 19
click at [969, 46] on button "Save" at bounding box center [976, 45] width 31 height 19
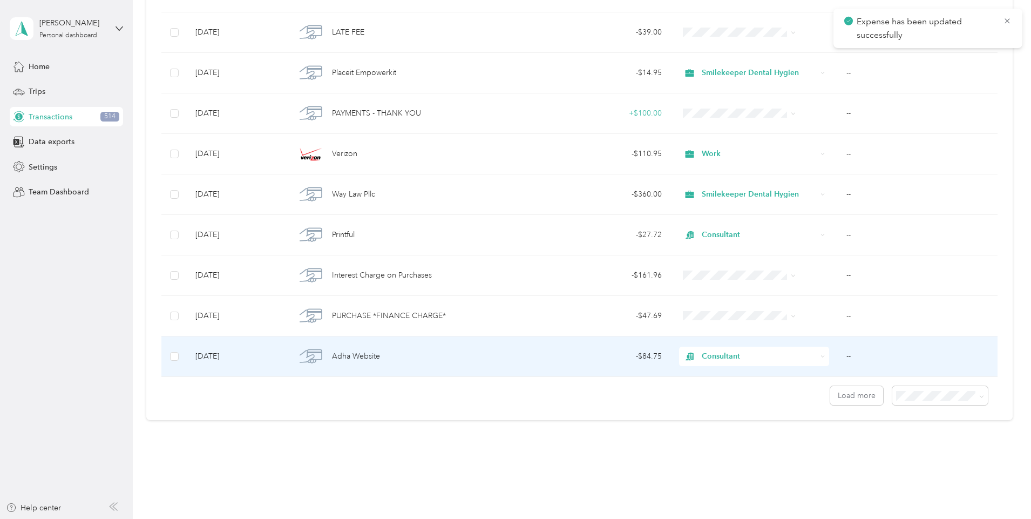
scroll to position [839, 0]
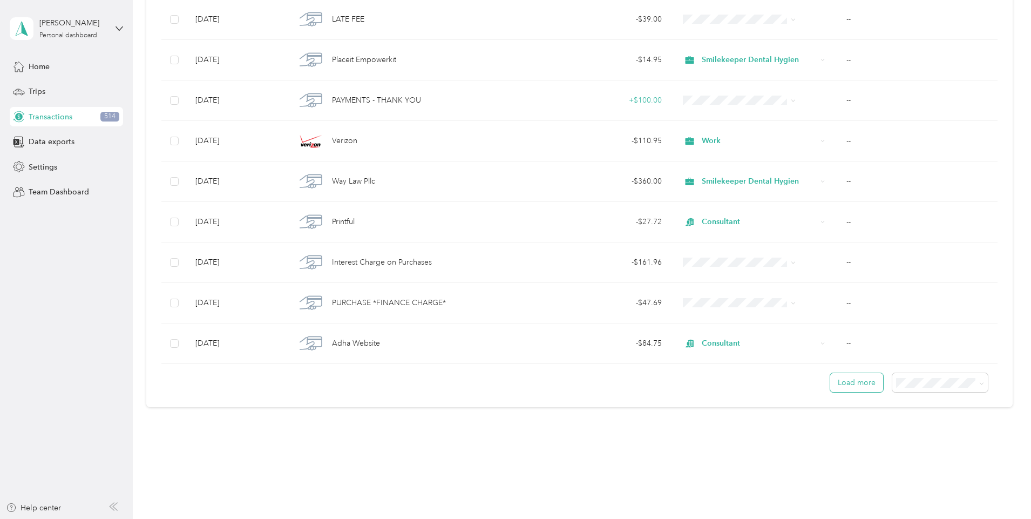
click at [831, 387] on button "Load more" at bounding box center [857, 382] width 53 height 19
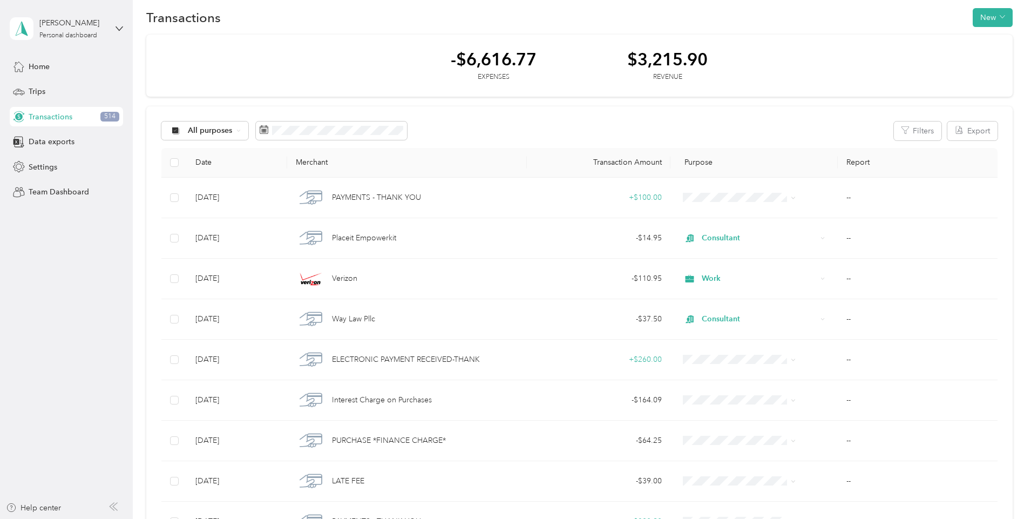
scroll to position [0, 0]
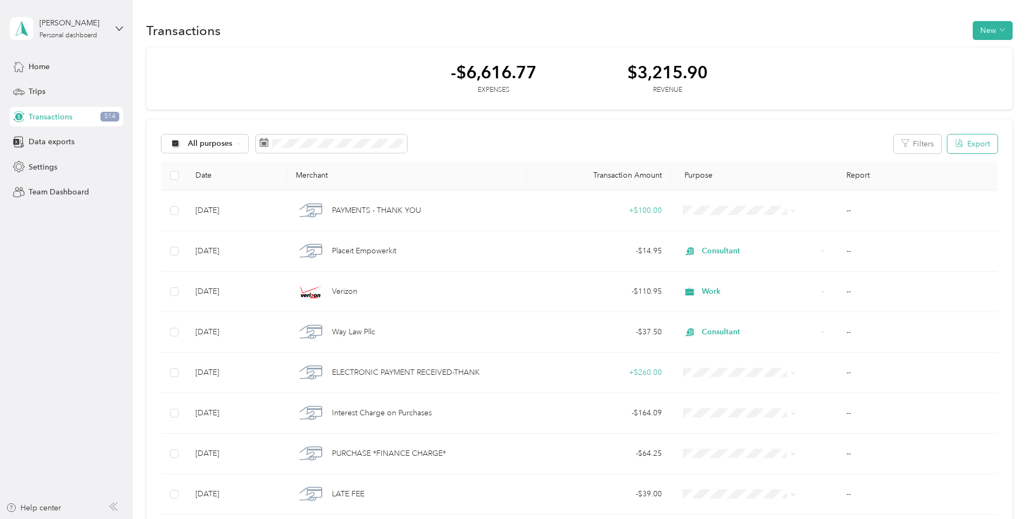
click at [948, 139] on button "Export" at bounding box center [973, 143] width 50 height 19
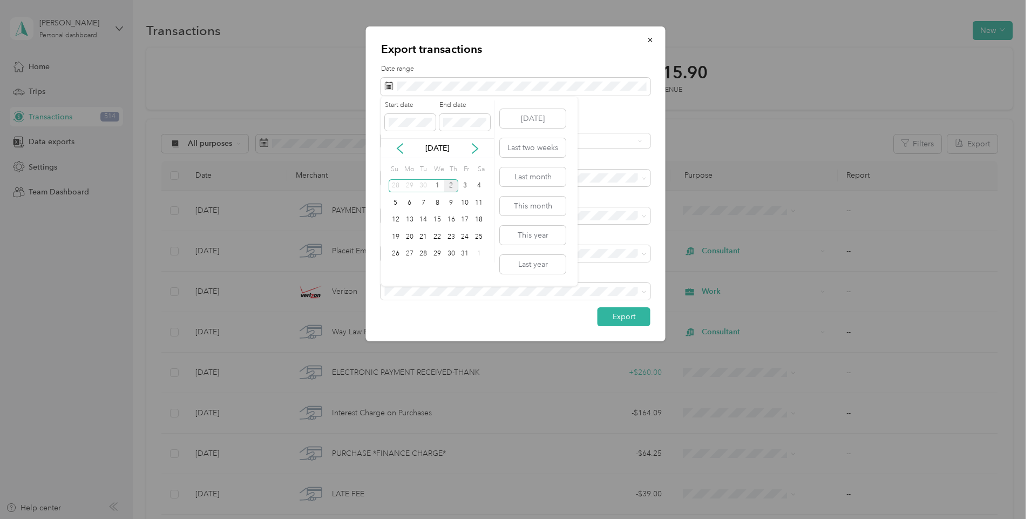
click at [406, 149] on div "Oct 2025" at bounding box center [437, 148] width 113 height 11
click at [401, 149] on icon at bounding box center [400, 148] width 11 height 11
click at [400, 148] on icon at bounding box center [400, 148] width 11 height 11
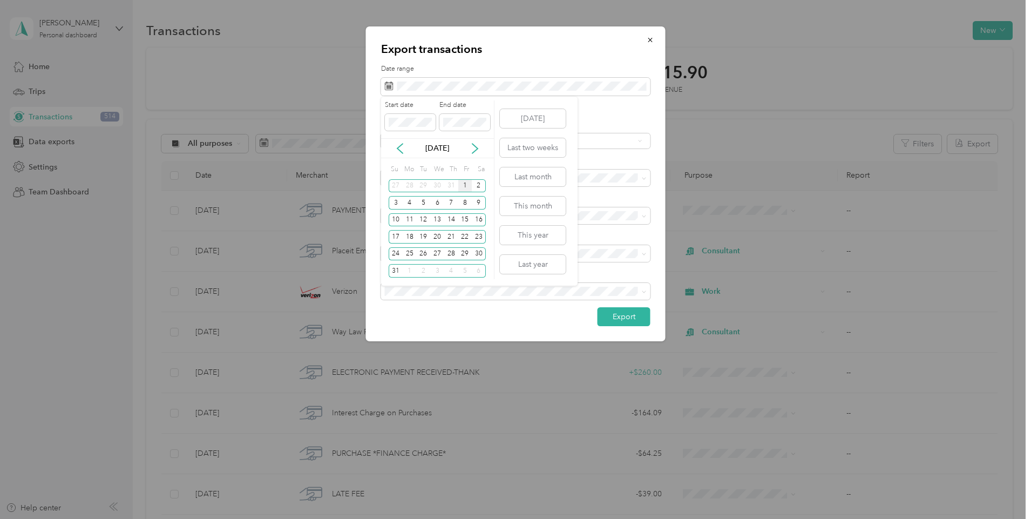
click at [464, 185] on div "1" at bounding box center [465, 186] width 14 height 14
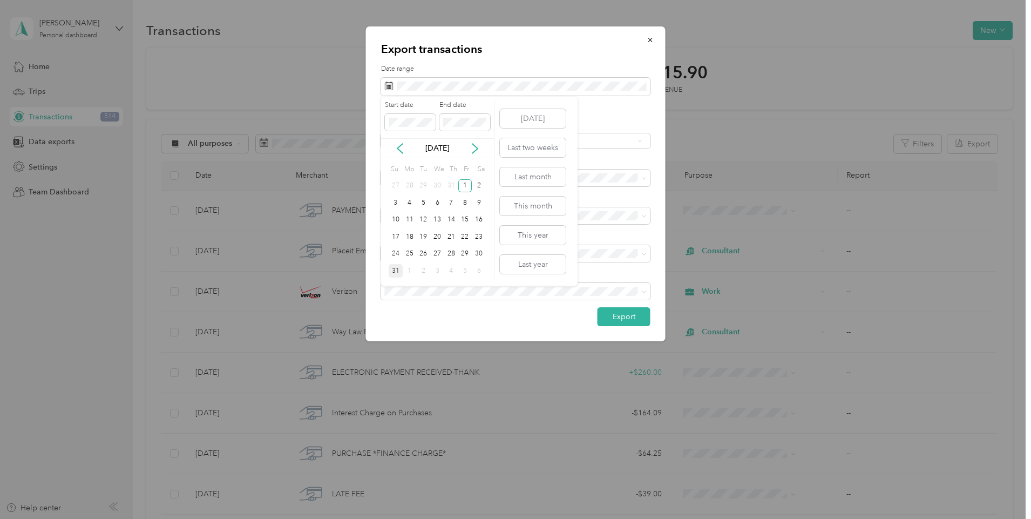
click at [396, 273] on div "31" at bounding box center [396, 271] width 14 height 14
click at [555, 140] on div "CSV" at bounding box center [512, 141] width 246 height 8
click at [620, 320] on button "Export" at bounding box center [624, 316] width 53 height 19
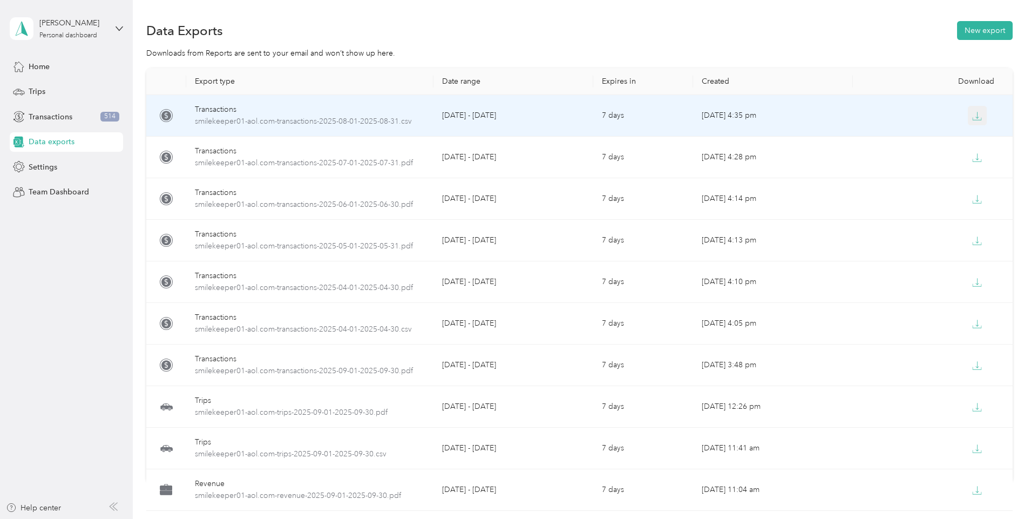
click at [973, 118] on icon "button" at bounding box center [978, 116] width 10 height 10
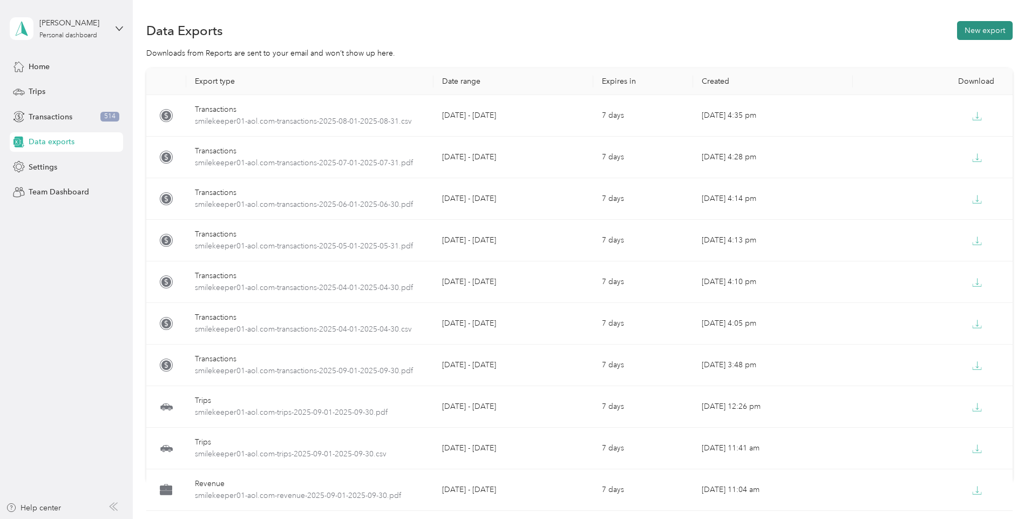
click at [957, 31] on button "New export" at bounding box center [985, 30] width 56 height 19
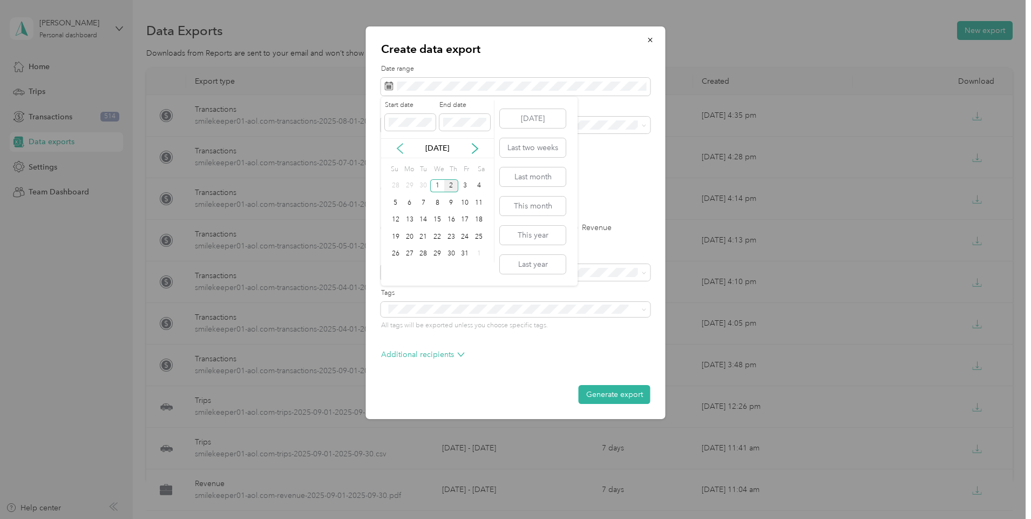
click at [403, 152] on icon at bounding box center [400, 148] width 11 height 11
click at [465, 187] on div "1" at bounding box center [465, 186] width 14 height 14
click at [392, 270] on div "31" at bounding box center [396, 271] width 14 height 14
click at [464, 187] on label "PDF" at bounding box center [472, 189] width 26 height 8
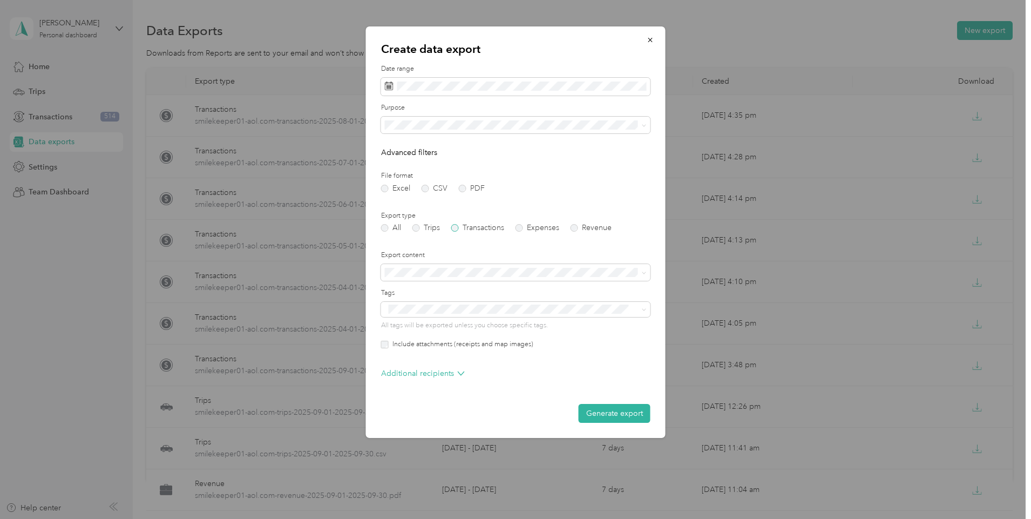
click at [451, 228] on label "Transactions" at bounding box center [477, 228] width 53 height 8
click at [595, 413] on button "Generate export" at bounding box center [615, 413] width 72 height 19
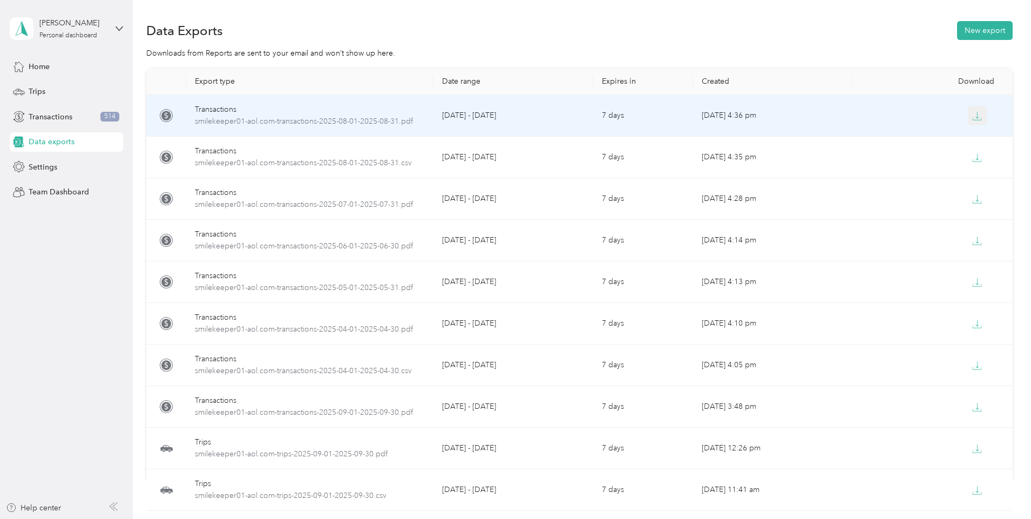
click at [973, 120] on icon "button" at bounding box center [977, 119] width 9 height 2
